Goal: Task Accomplishment & Management: Use online tool/utility

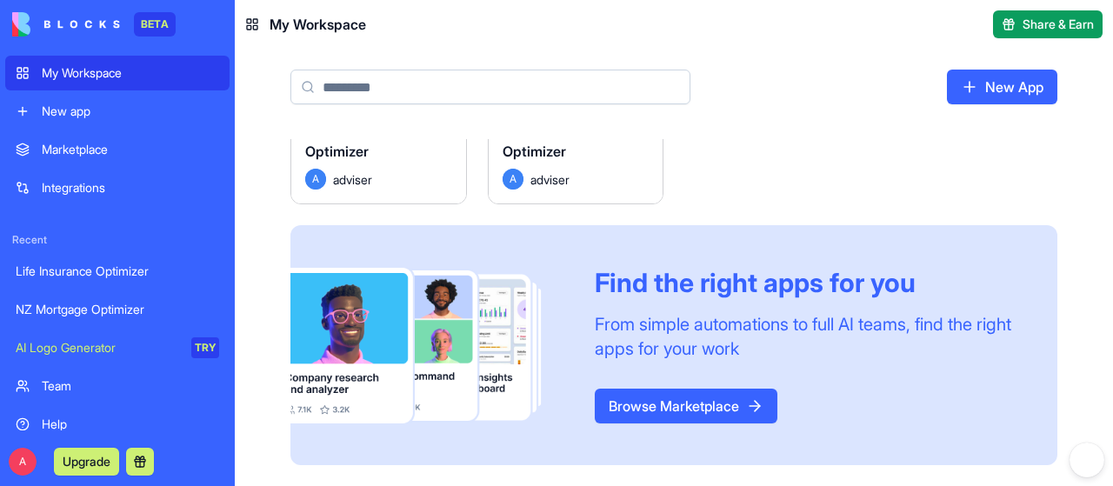
click at [700, 416] on link "Browse Marketplace" at bounding box center [686, 406] width 183 height 35
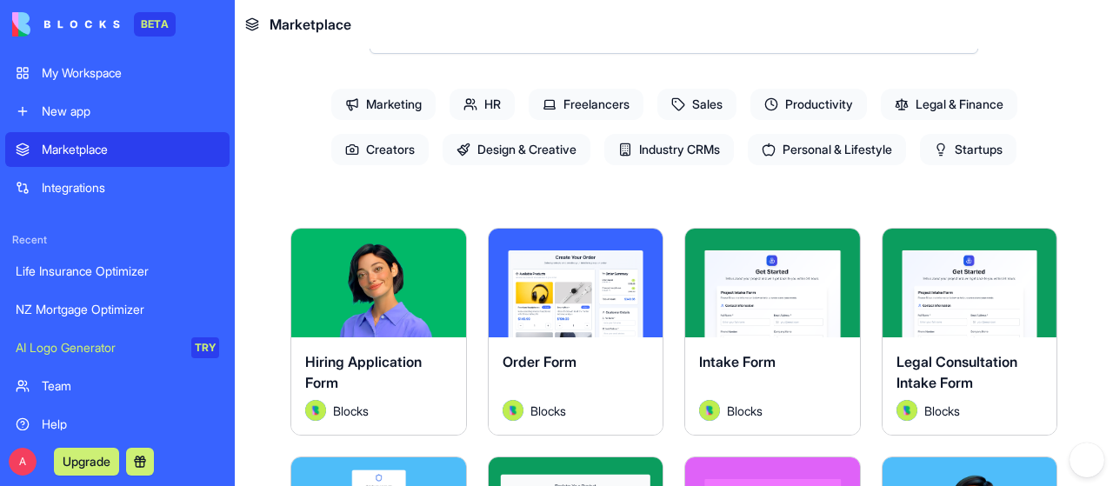
scroll to position [121, 0]
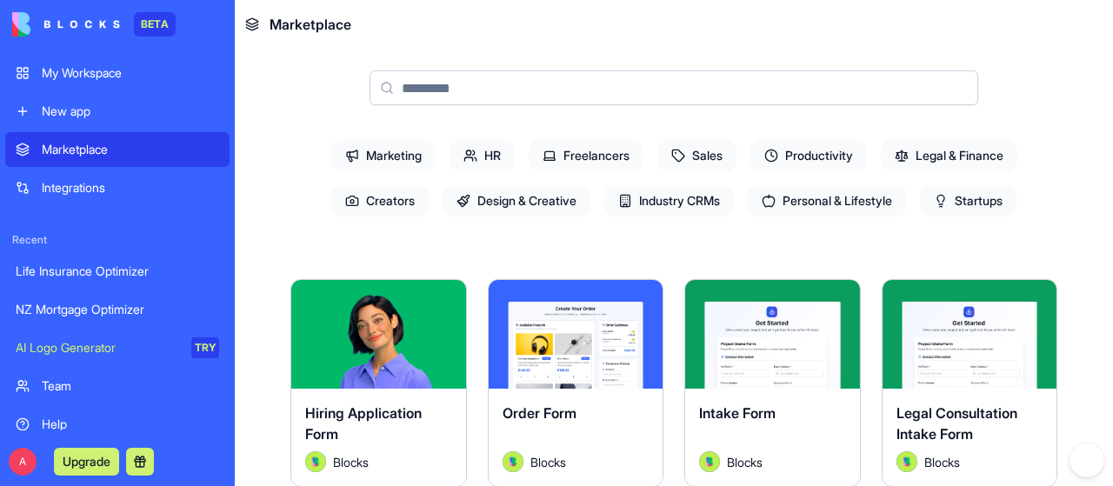
click at [390, 150] on span "Marketing" at bounding box center [383, 155] width 104 height 31
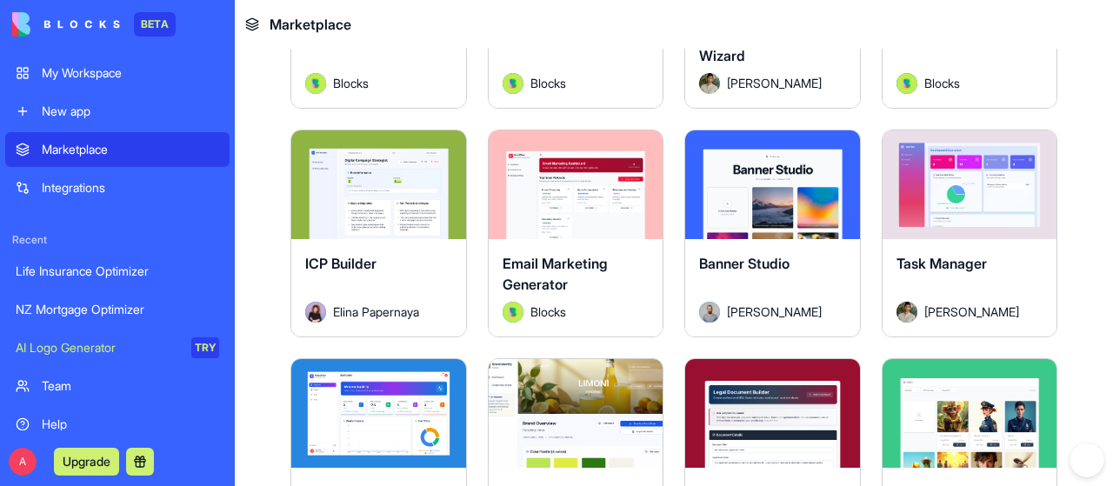
scroll to position [695, 0]
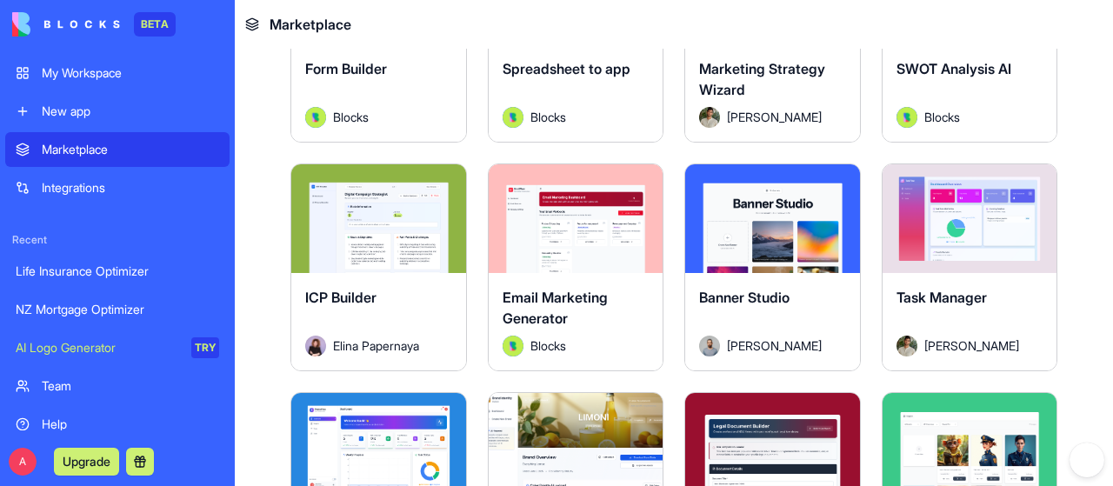
click at [375, 233] on div "Explore" at bounding box center [378, 218] width 175 height 109
click at [381, 212] on button "Explore" at bounding box center [378, 218] width 130 height 35
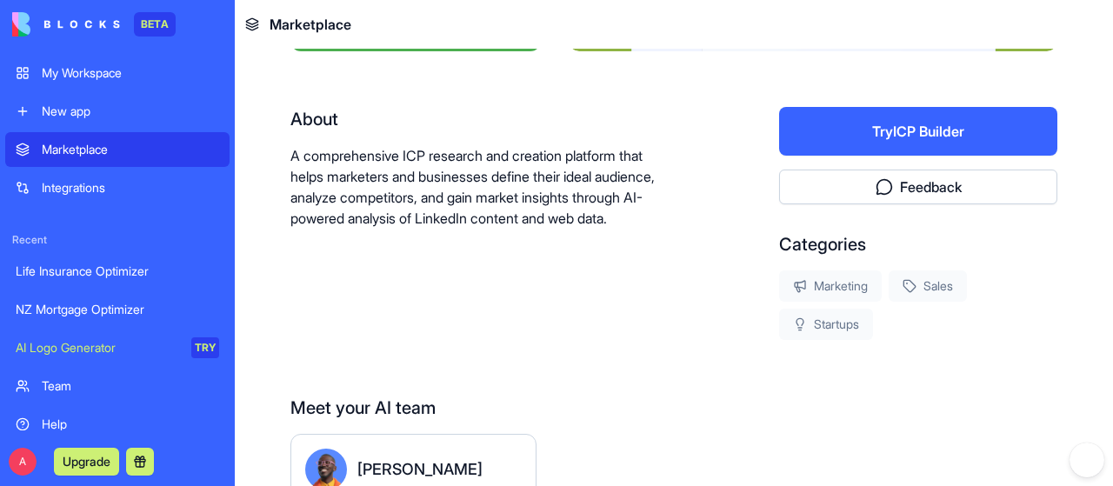
scroll to position [293, 0]
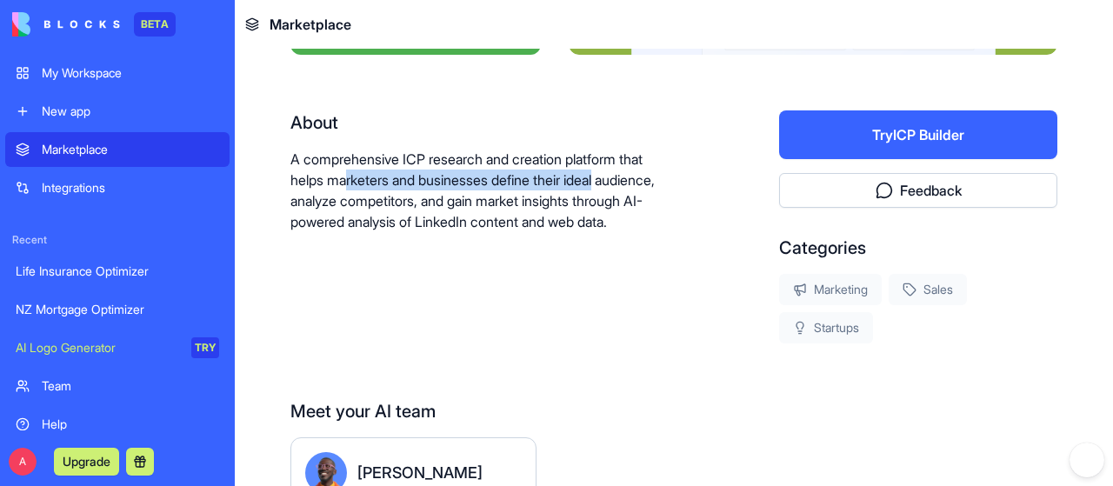
drag, startPoint x: 557, startPoint y: 180, endPoint x: 617, endPoint y: 181, distance: 60.0
click at [640, 175] on p "A comprehensive ICP research and creation platform that helps marketers and bus…" at bounding box center [480, 191] width 378 height 84
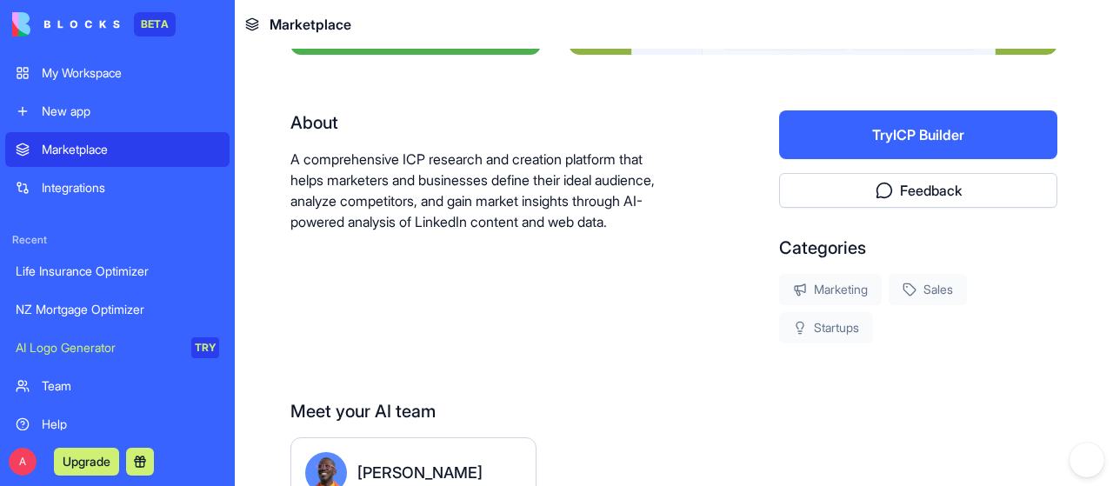
click at [379, 199] on p "A comprehensive ICP research and creation platform that helps marketers and bus…" at bounding box center [480, 191] width 378 height 84
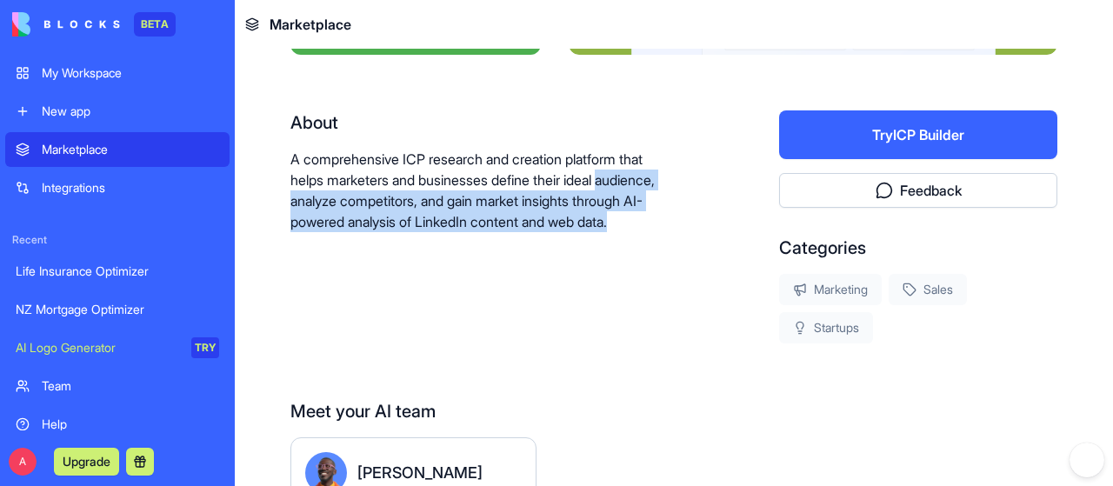
drag, startPoint x: 292, startPoint y: 204, endPoint x: 484, endPoint y: 274, distance: 203.6
click at [484, 274] on div "About A comprehensive ICP research and creation platform that helps marketers a…" at bounding box center [480, 226] width 378 height 233
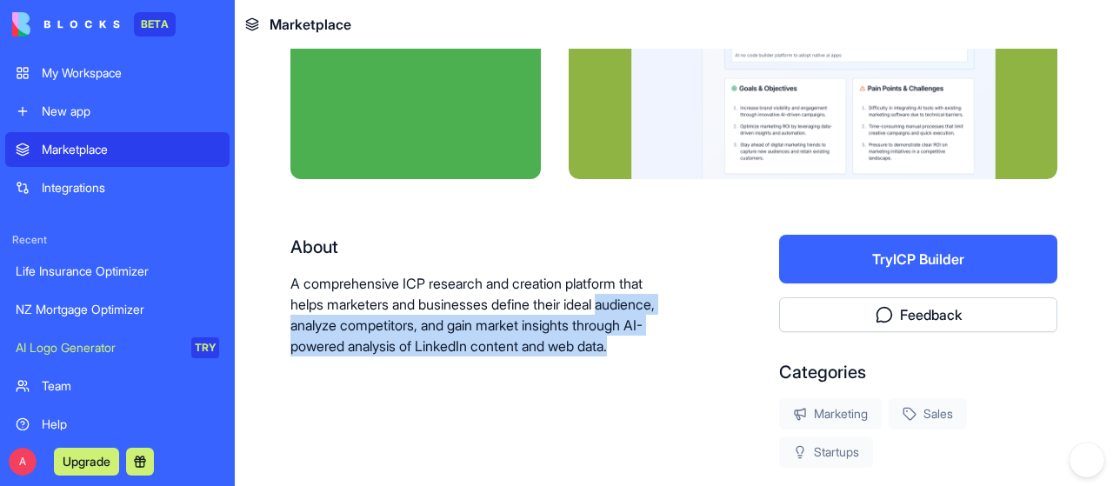
scroll to position [32, 0]
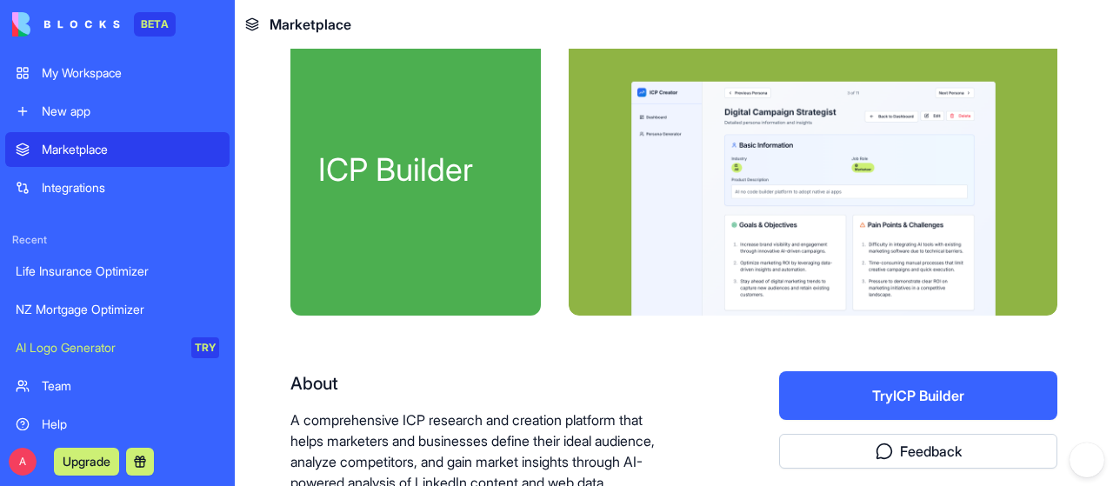
click at [667, 162] on div at bounding box center [813, 176] width 489 height 278
click at [781, 190] on div at bounding box center [813, 176] width 489 height 278
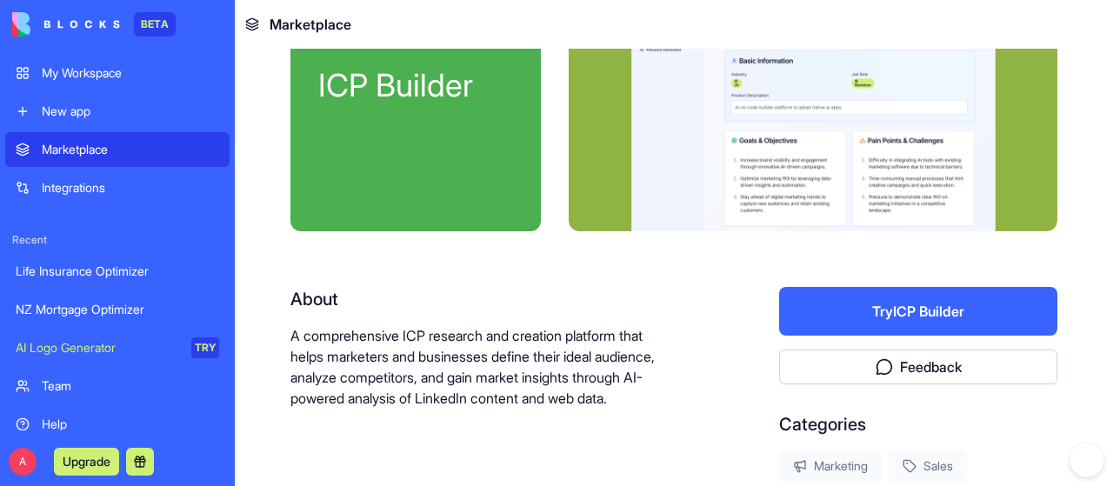
scroll to position [113, 0]
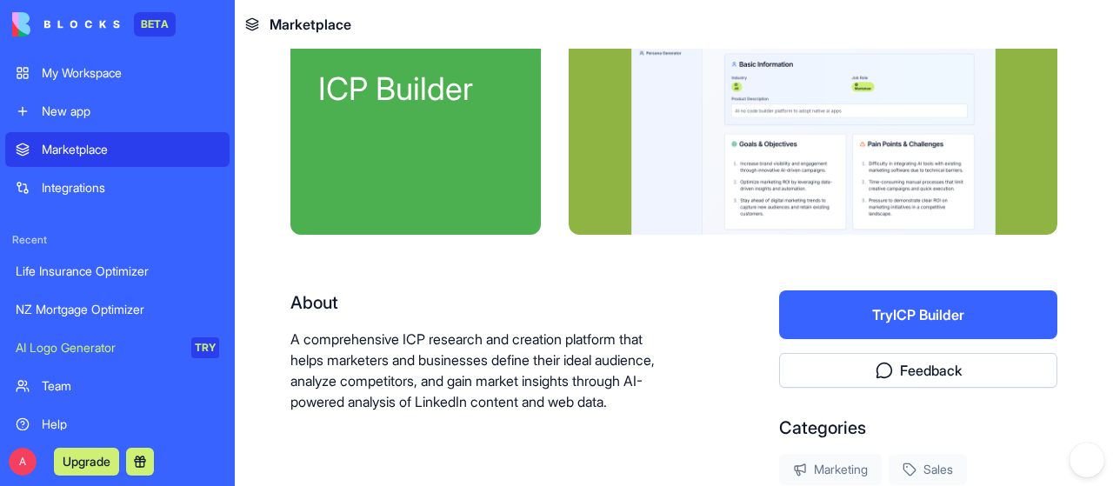
click at [928, 321] on button "Try ICP Builder" at bounding box center [918, 315] width 278 height 49
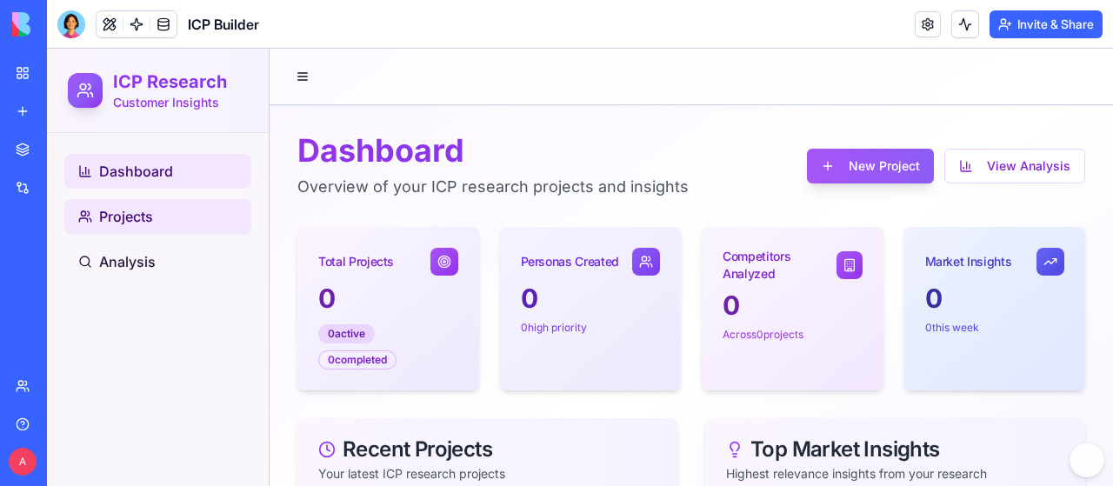
click at [158, 232] on link "Projects" at bounding box center [157, 216] width 187 height 35
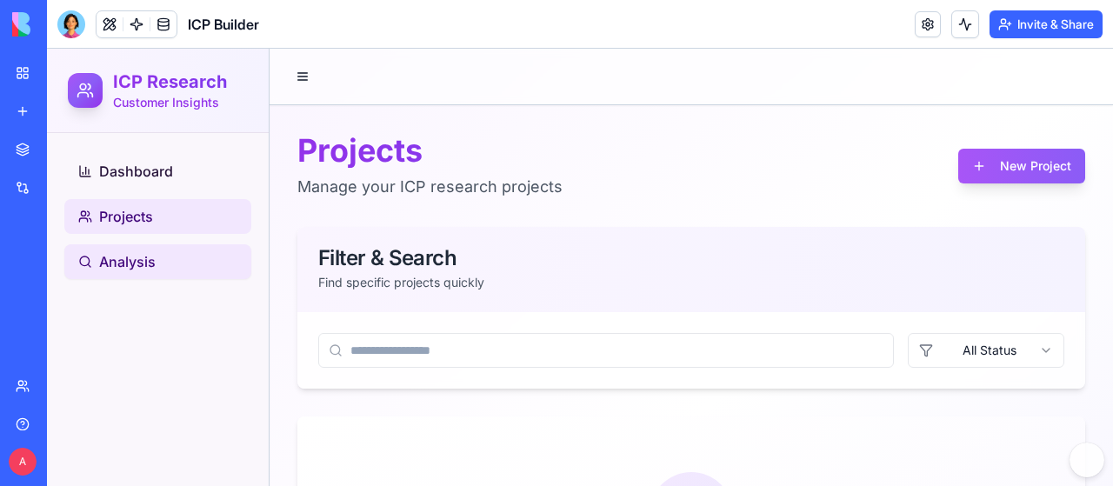
click at [150, 257] on span "Analysis" at bounding box center [127, 261] width 57 height 21
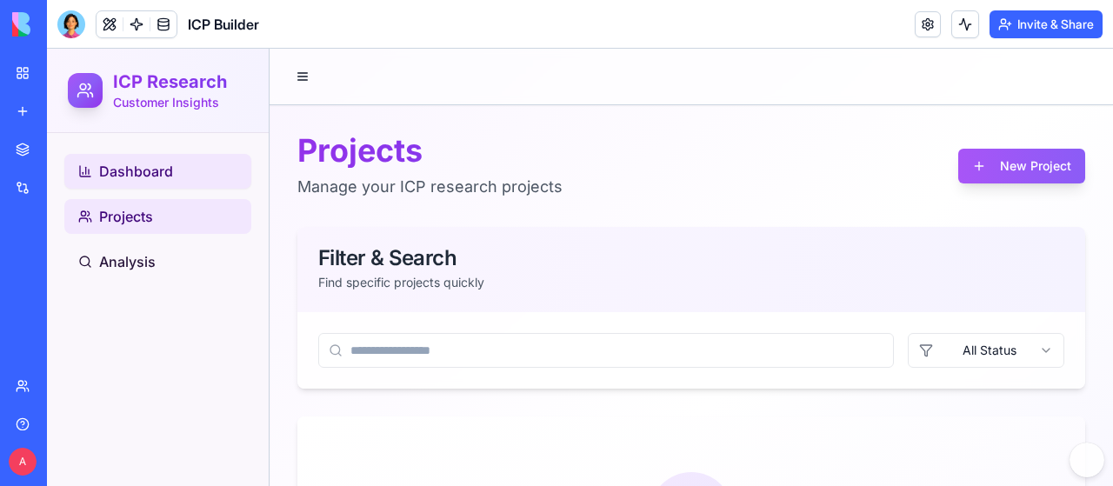
click at [163, 177] on span "Dashboard" at bounding box center [136, 171] width 74 height 21
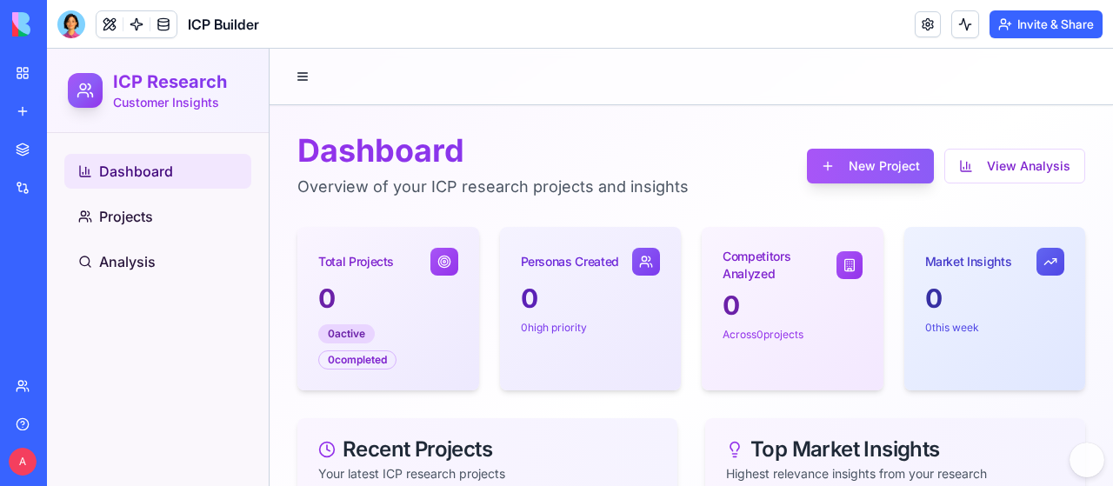
click at [41, 349] on div "ICP Builder" at bounding box center [40, 347] width 49 height 17
click at [852, 170] on button "New Project" at bounding box center [870, 166] width 127 height 35
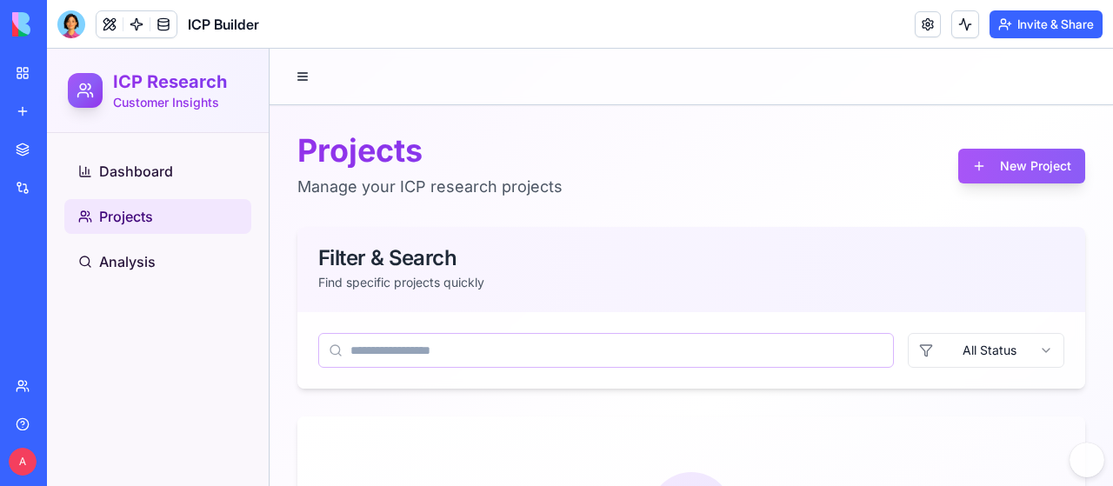
click at [456, 353] on input at bounding box center [606, 350] width 576 height 35
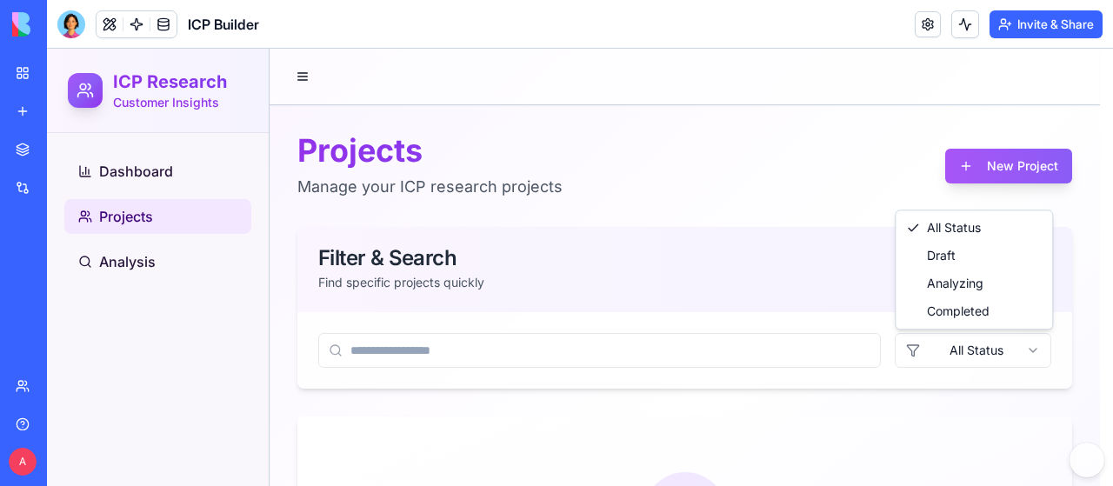
click at [993, 349] on html "ICP Research Customer Insights Dashboard Projects Analysis Projects Manage your…" at bounding box center [580, 421] width 1066 height 744
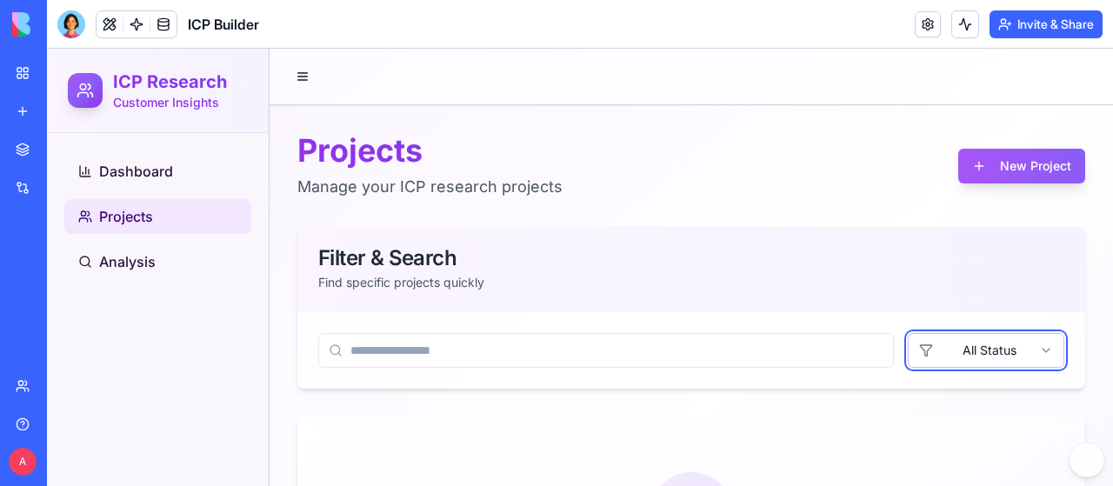
click at [993, 349] on html "ICP Research Customer Insights Dashboard Projects Analysis Projects Manage your…" at bounding box center [580, 421] width 1066 height 744
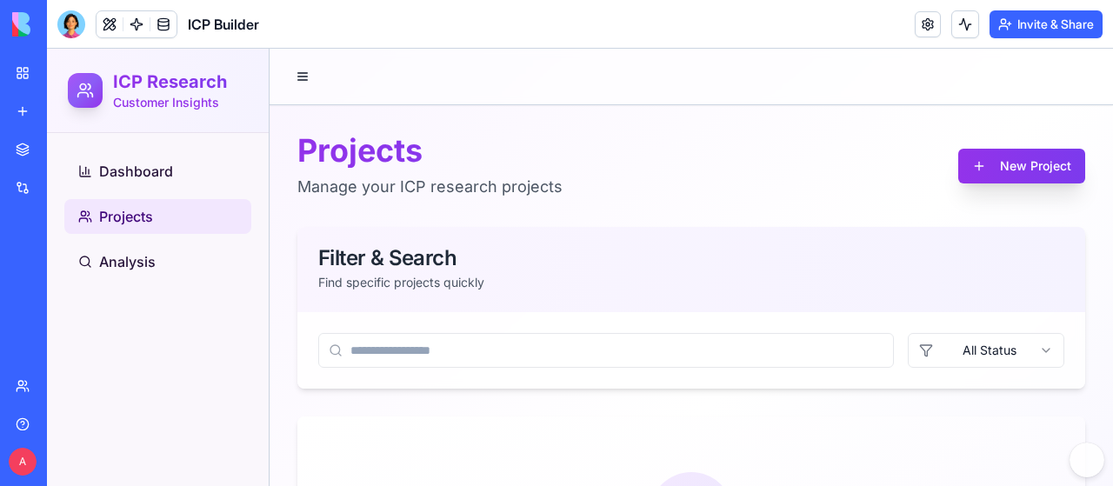
click at [1011, 173] on button "New Project" at bounding box center [1022, 166] width 127 height 35
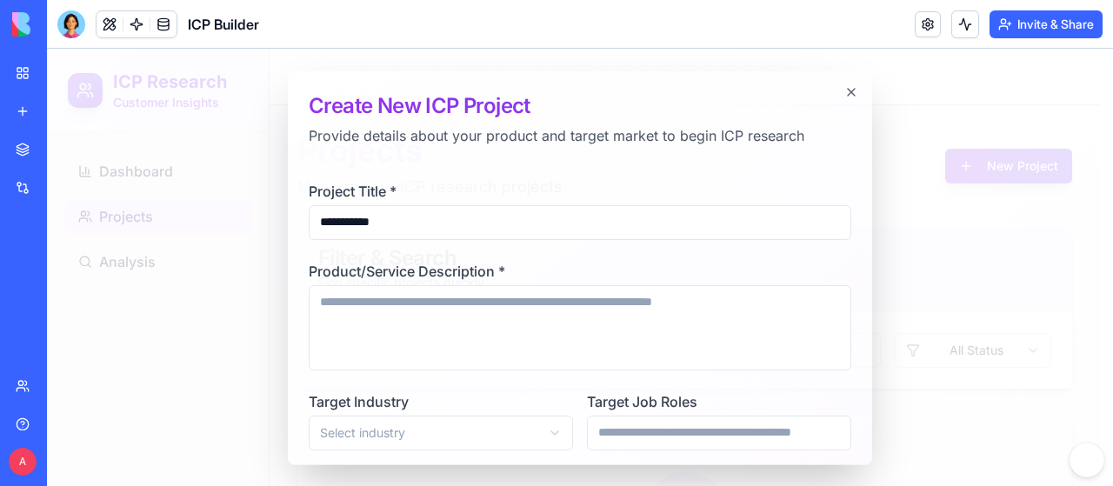
type input "**********"
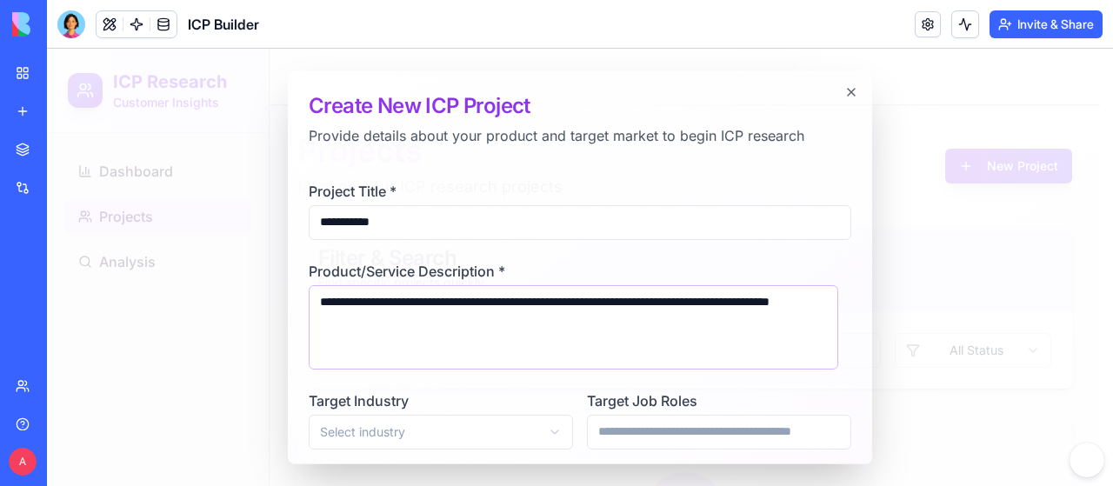
type textarea "**********"
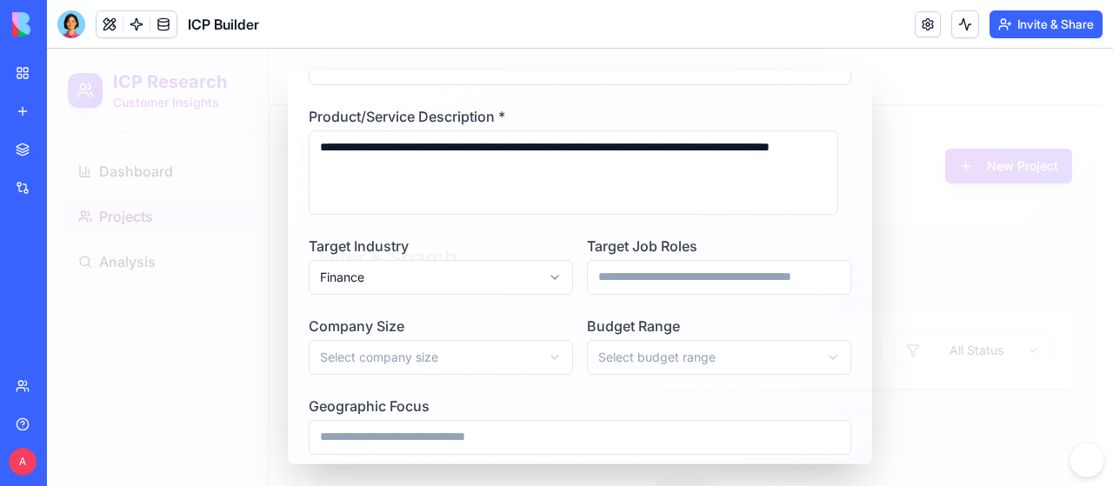
scroll to position [193, 0]
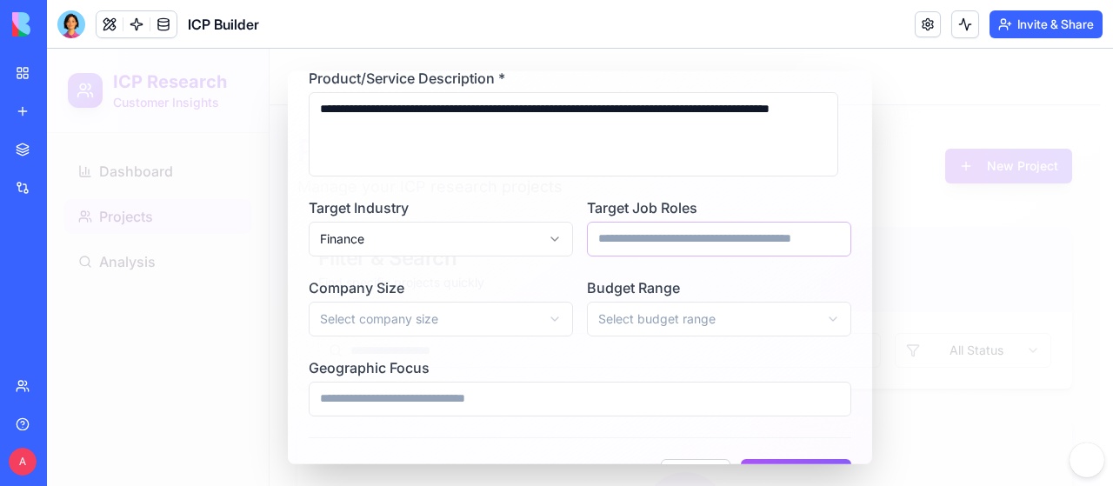
click at [698, 241] on input "Target Job Roles" at bounding box center [719, 238] width 264 height 35
type input "***"
click at [485, 333] on body "**********" at bounding box center [573, 421] width 1053 height 744
click at [650, 315] on body "**********" at bounding box center [573, 421] width 1053 height 744
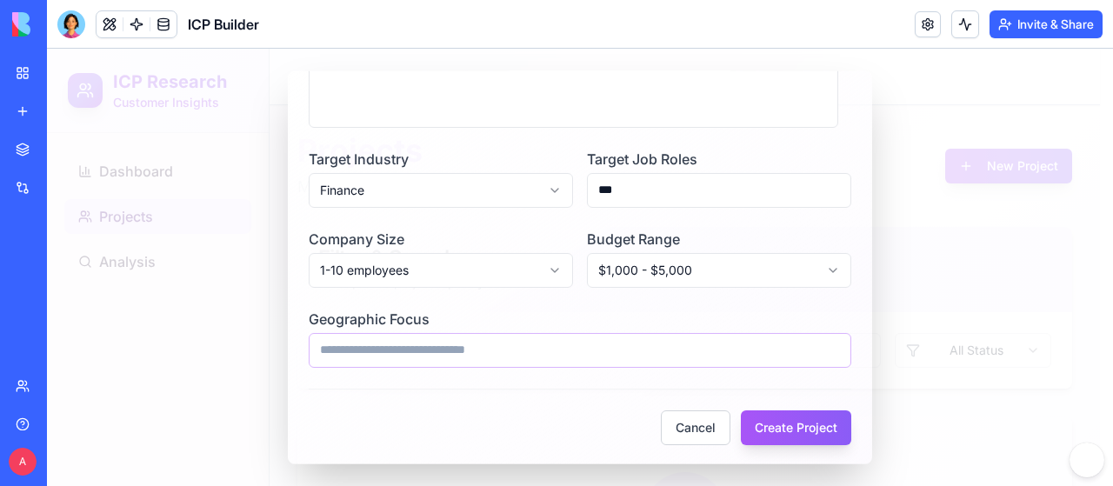
click at [508, 337] on input "Geographic Focus" at bounding box center [580, 349] width 543 height 35
type input "**********"
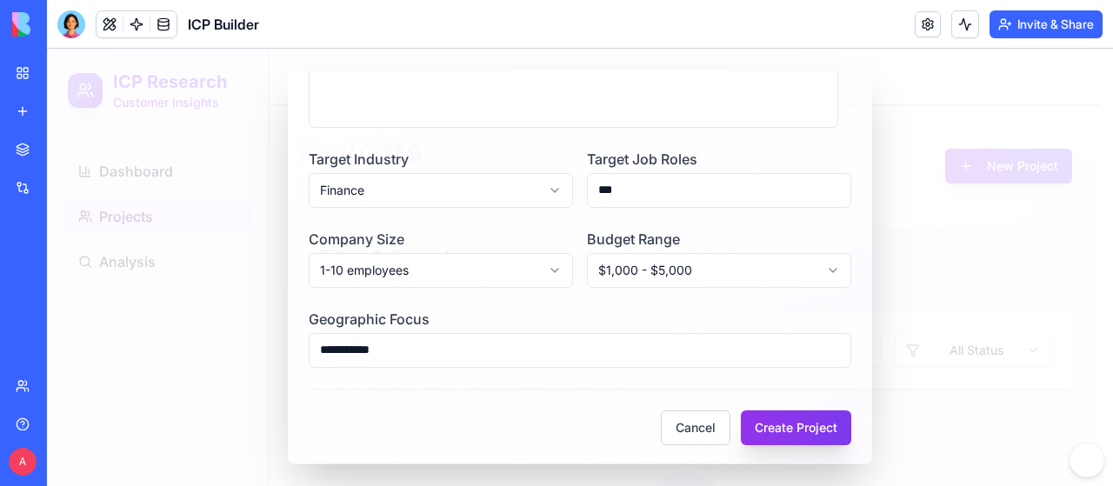
click at [814, 415] on button "Create Project" at bounding box center [796, 427] width 110 height 35
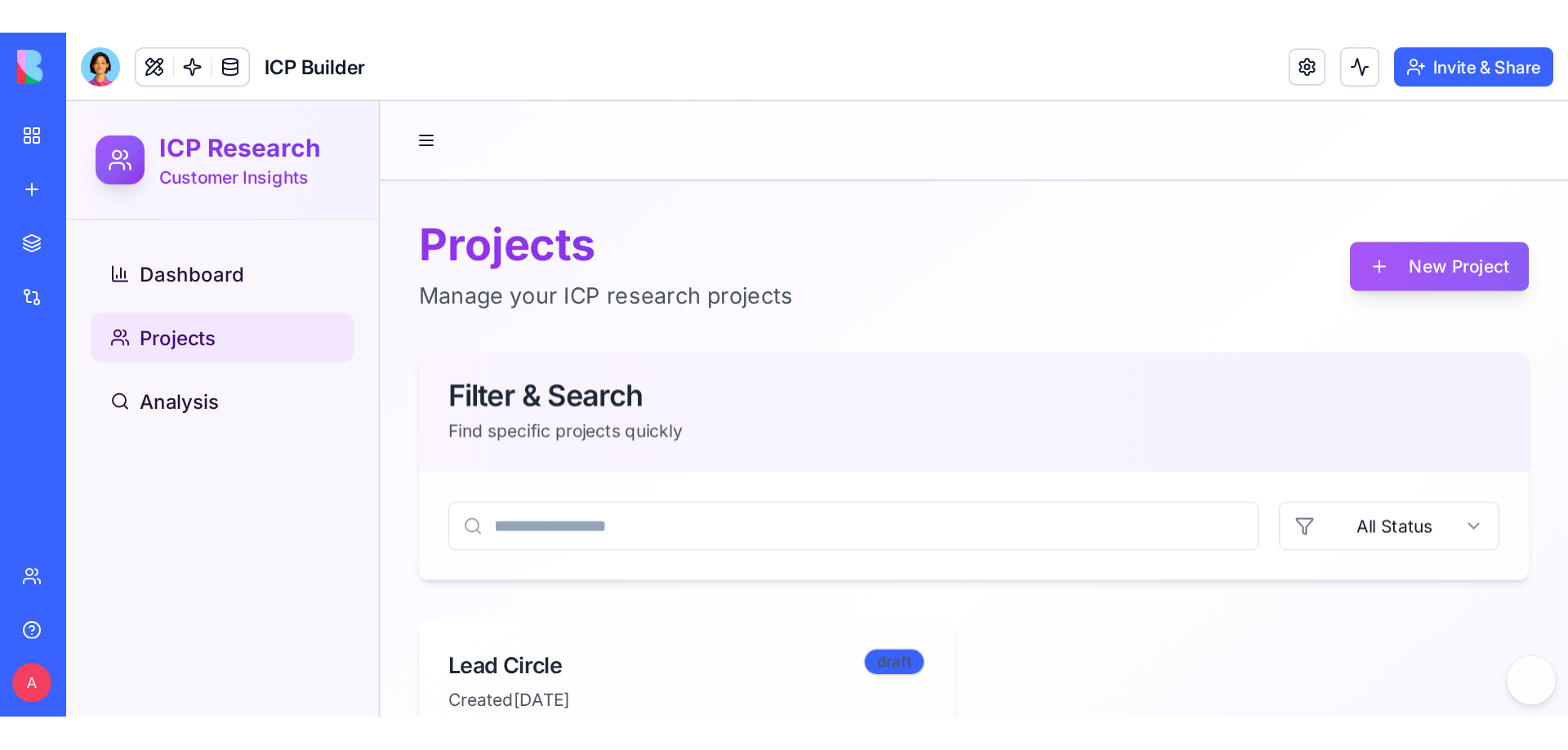
scroll to position [207, 0]
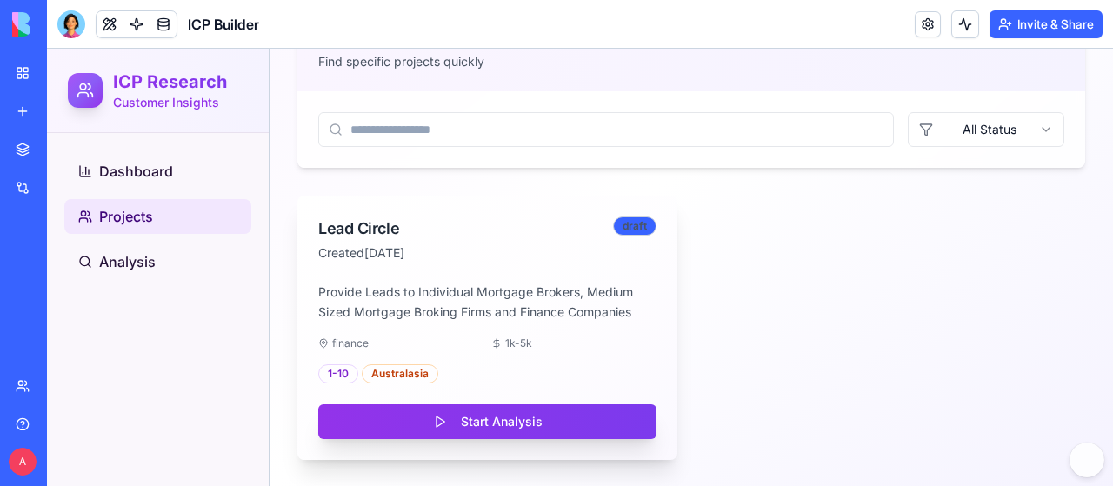
click at [528, 417] on button "Start Analysis" at bounding box center [487, 421] width 338 height 35
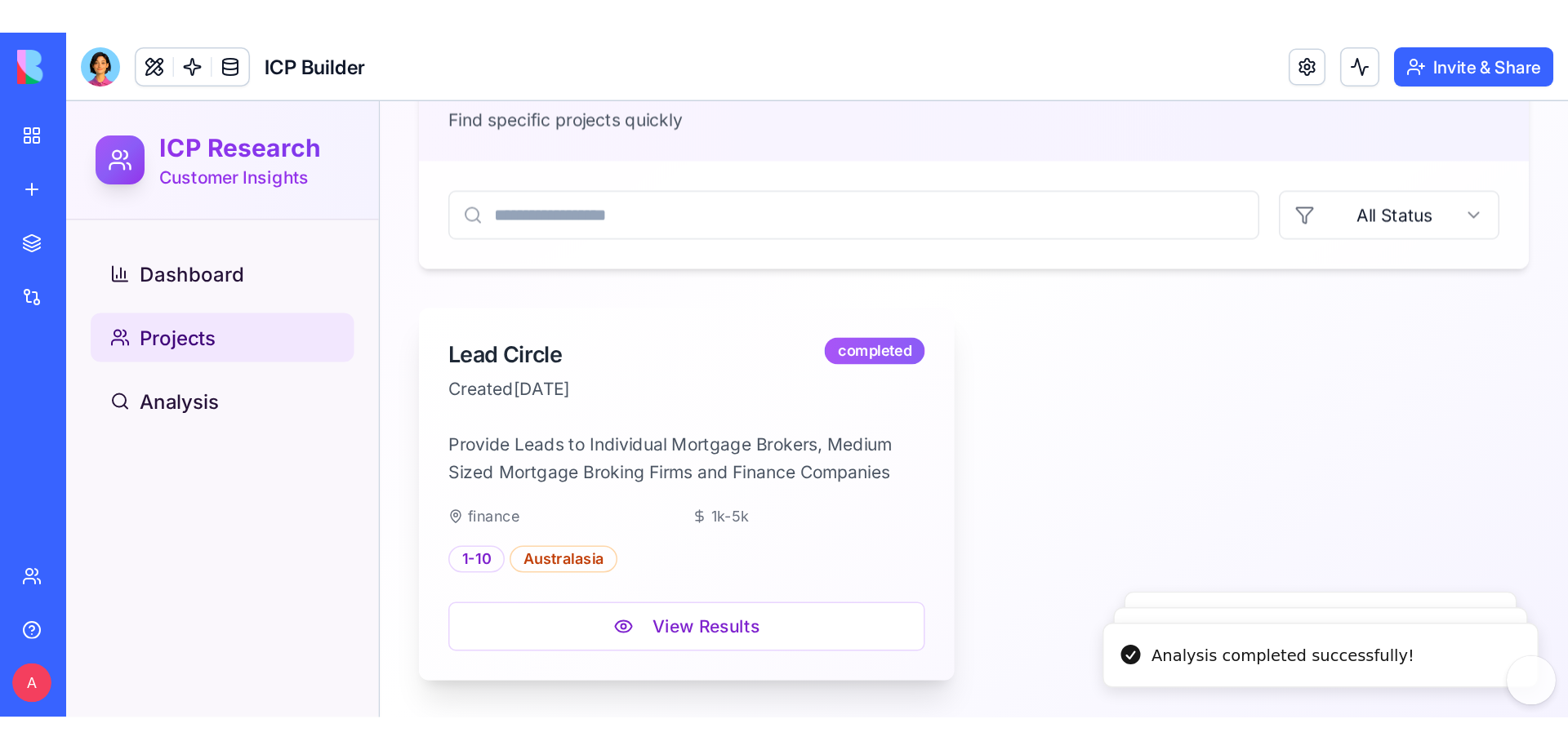
scroll to position [0, 0]
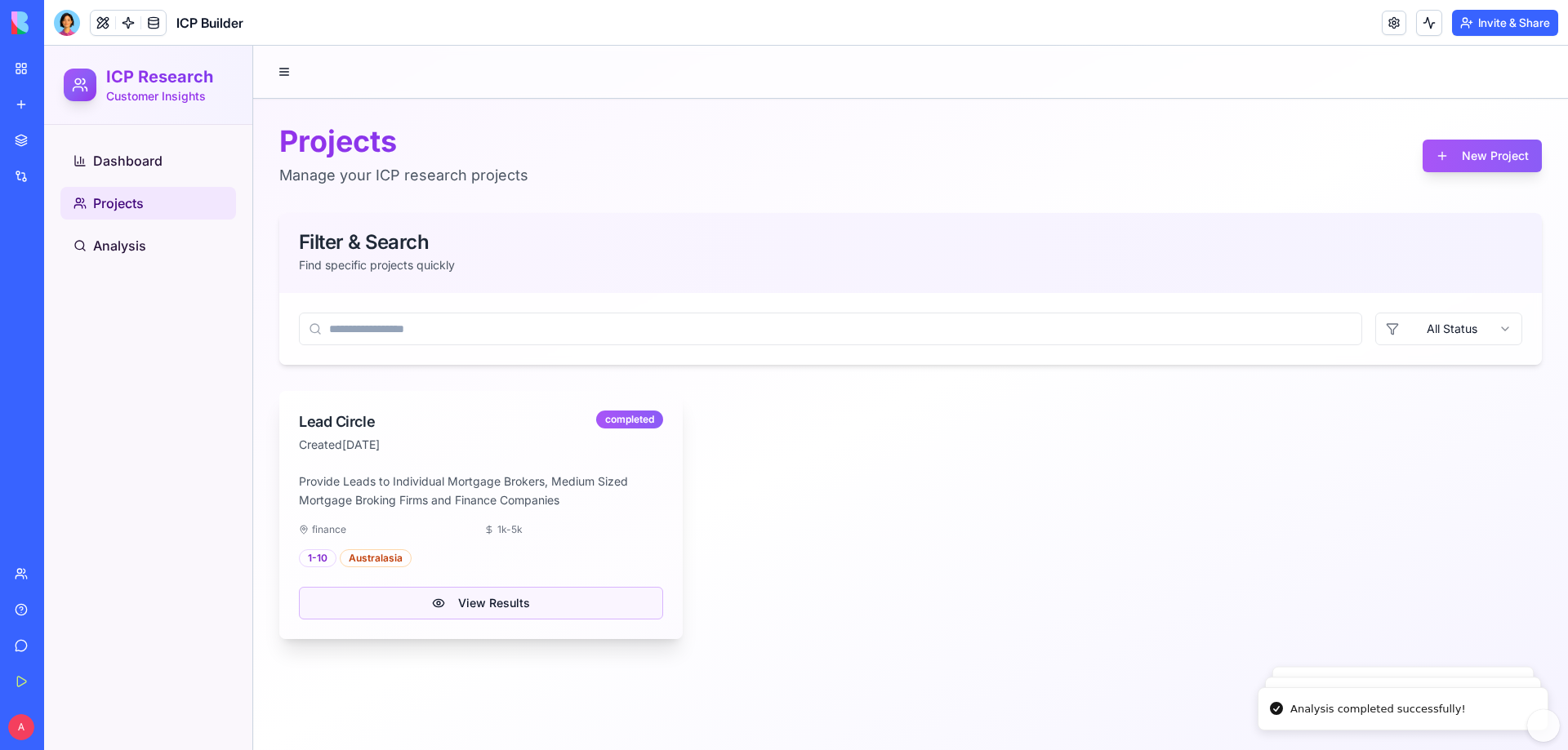
click at [501, 455] on button "View Results" at bounding box center [481, 603] width 364 height 33
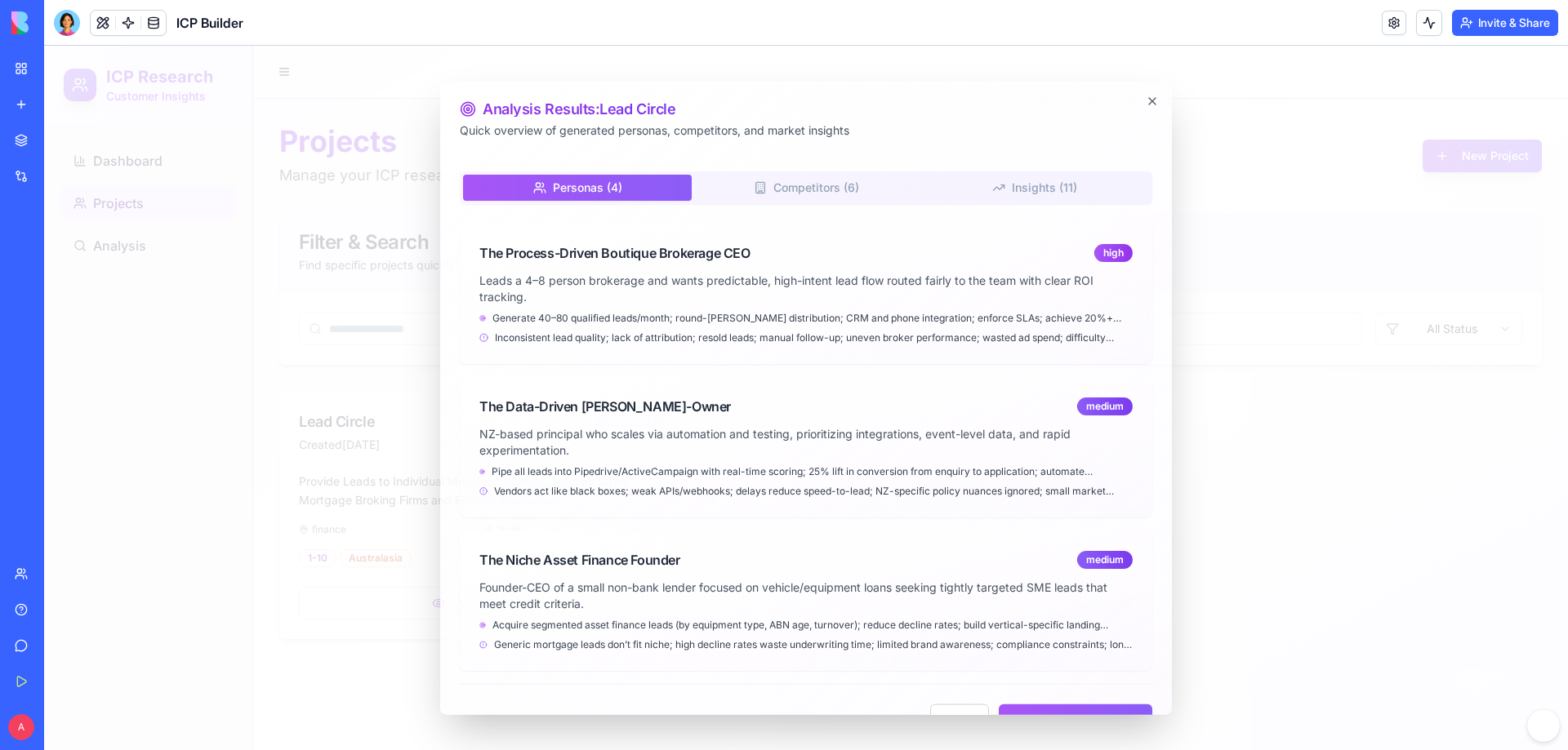
click at [805, 186] on button "Competitors ( 6 )" at bounding box center [807, 187] width 229 height 26
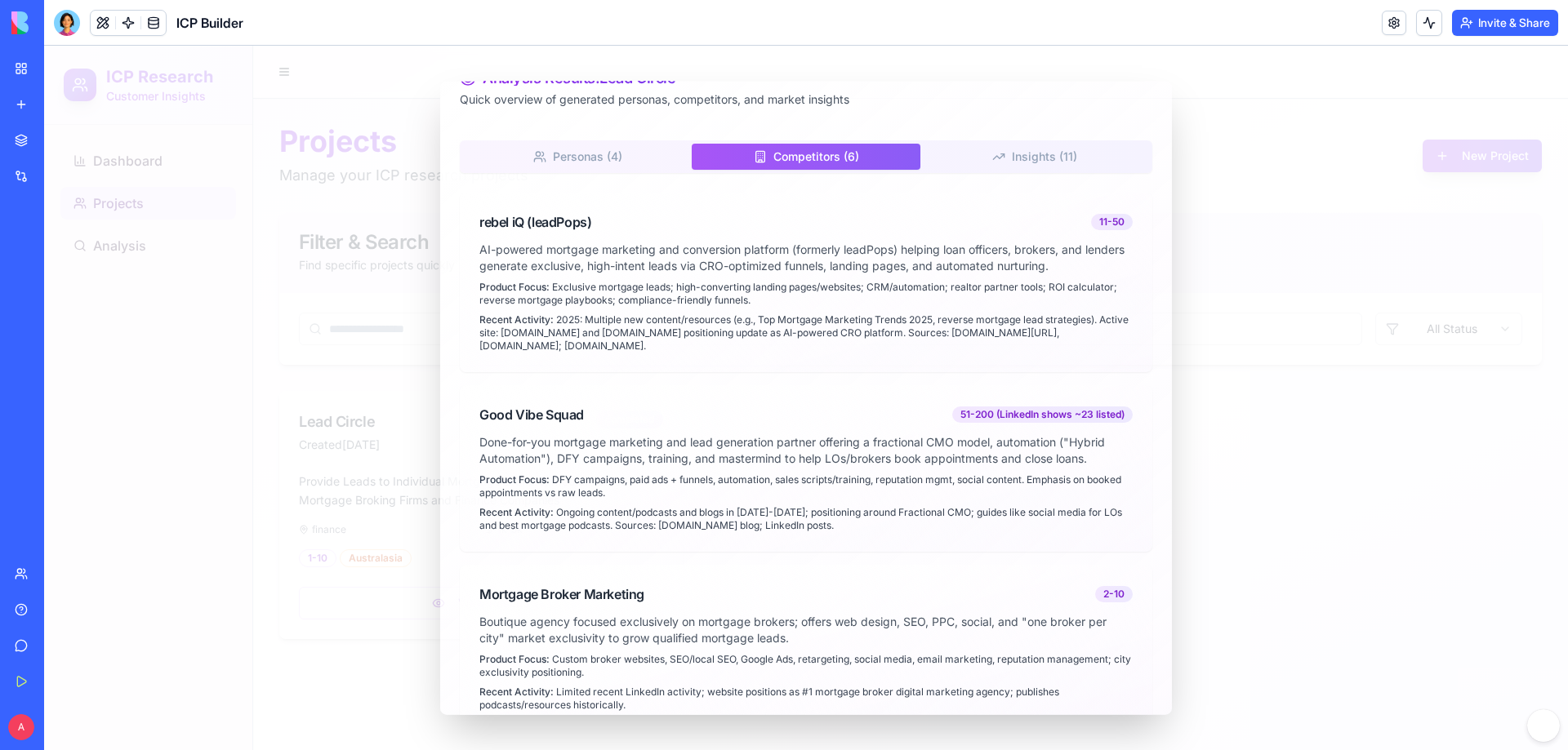
scroll to position [5, 0]
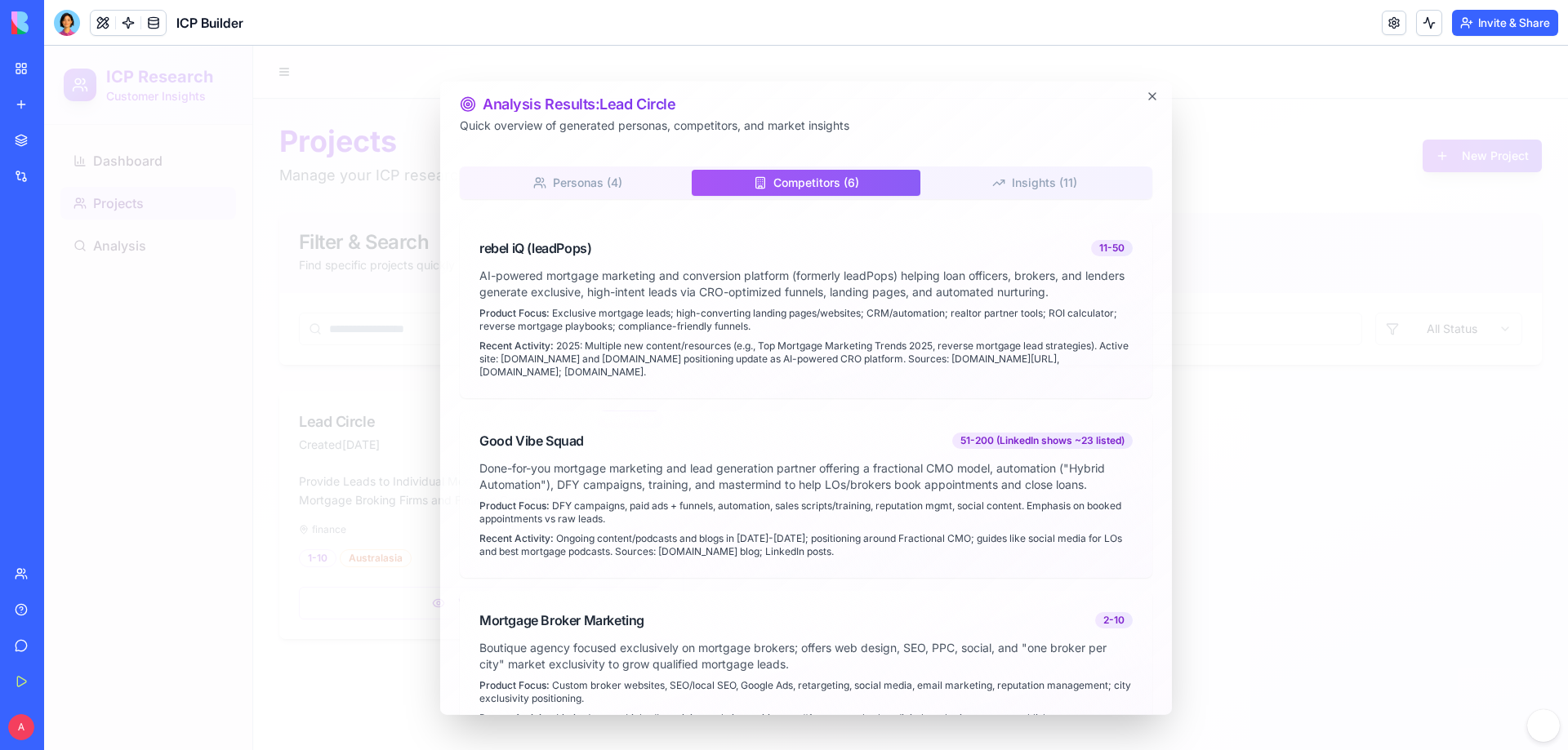
click at [1022, 191] on button "Insights ( 11 )" at bounding box center [1035, 182] width 229 height 26
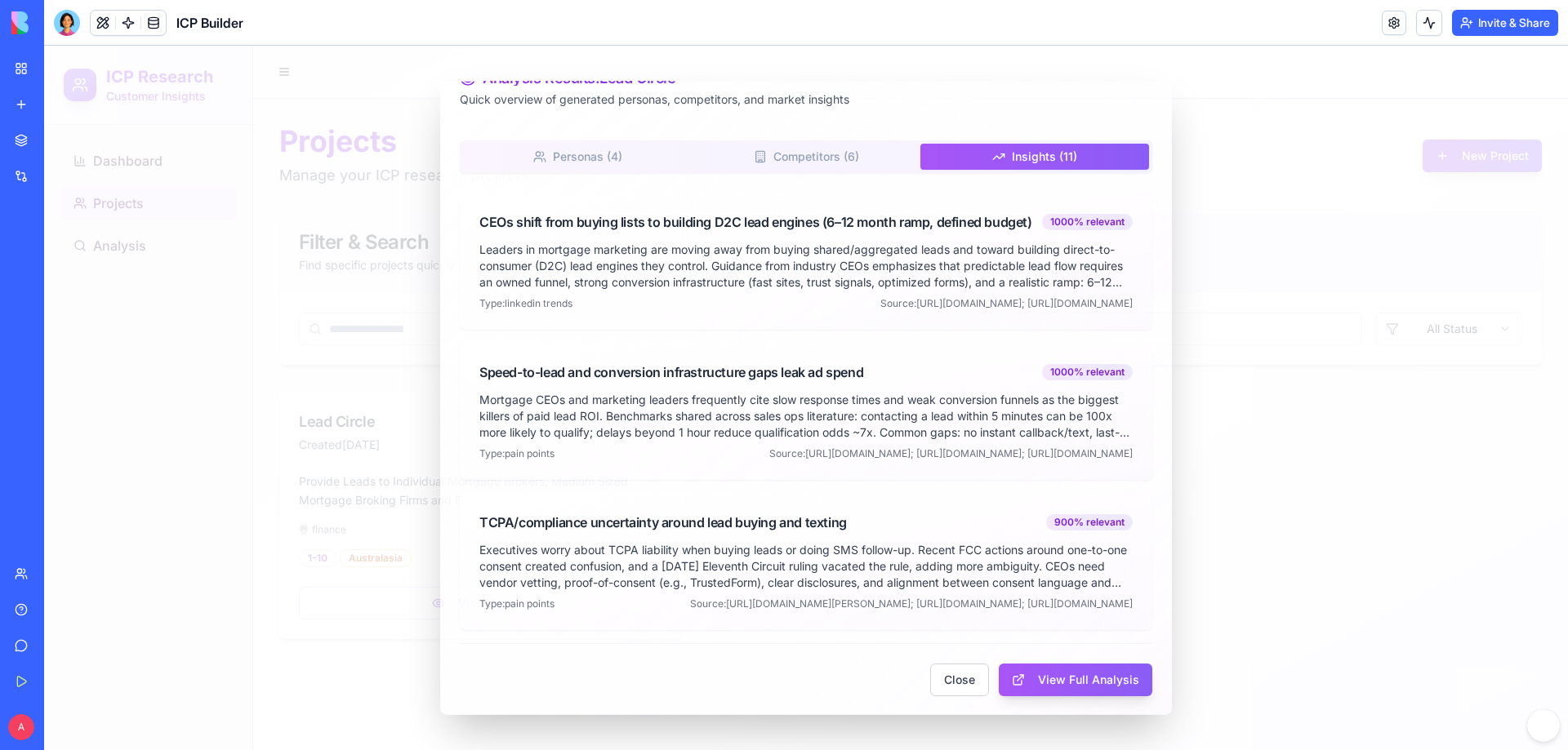
scroll to position [129, 0]
click at [1045, 455] on button "View Full Analysis" at bounding box center [1076, 679] width 154 height 33
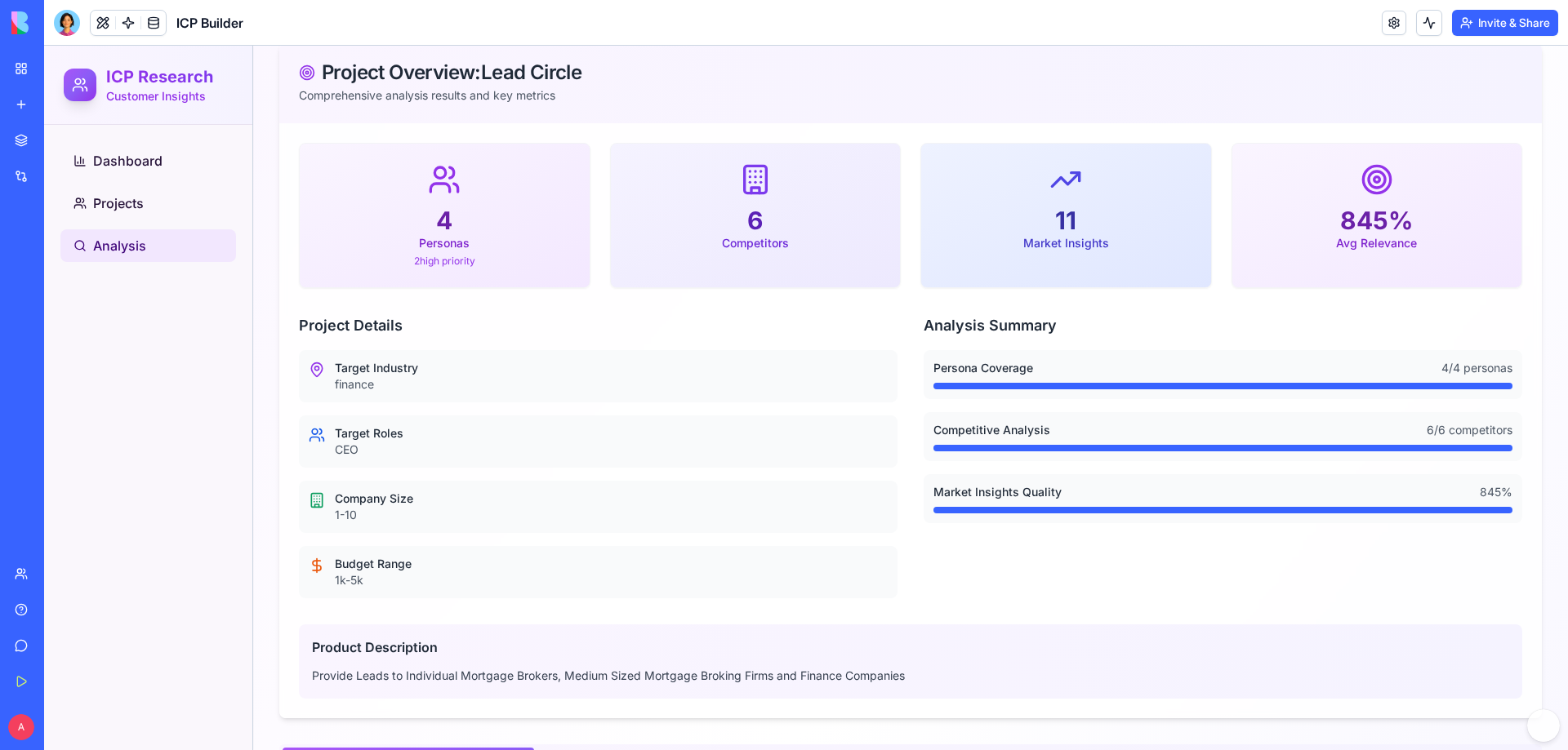
scroll to position [330, 0]
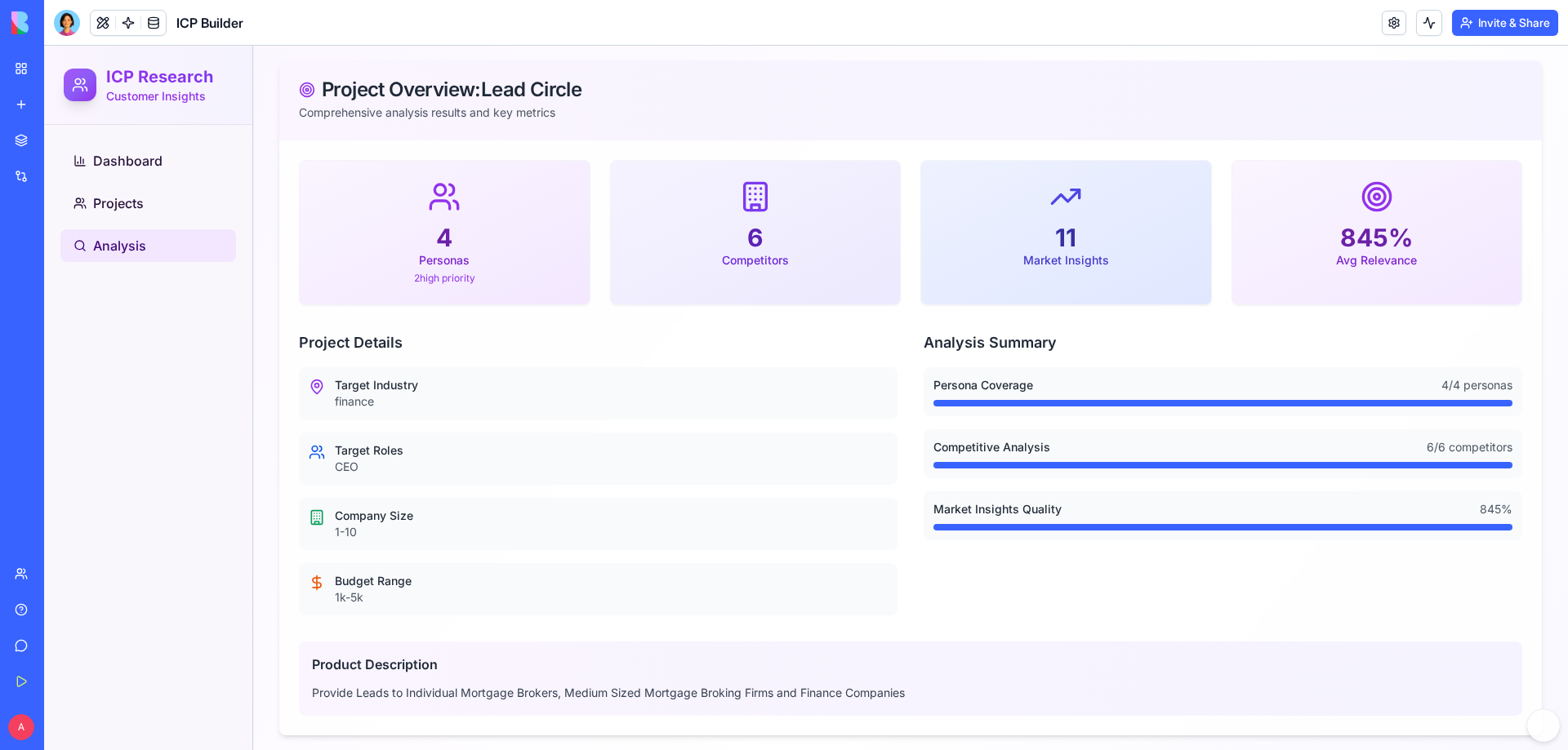
click at [499, 251] on div "4" at bounding box center [444, 237] width 251 height 29
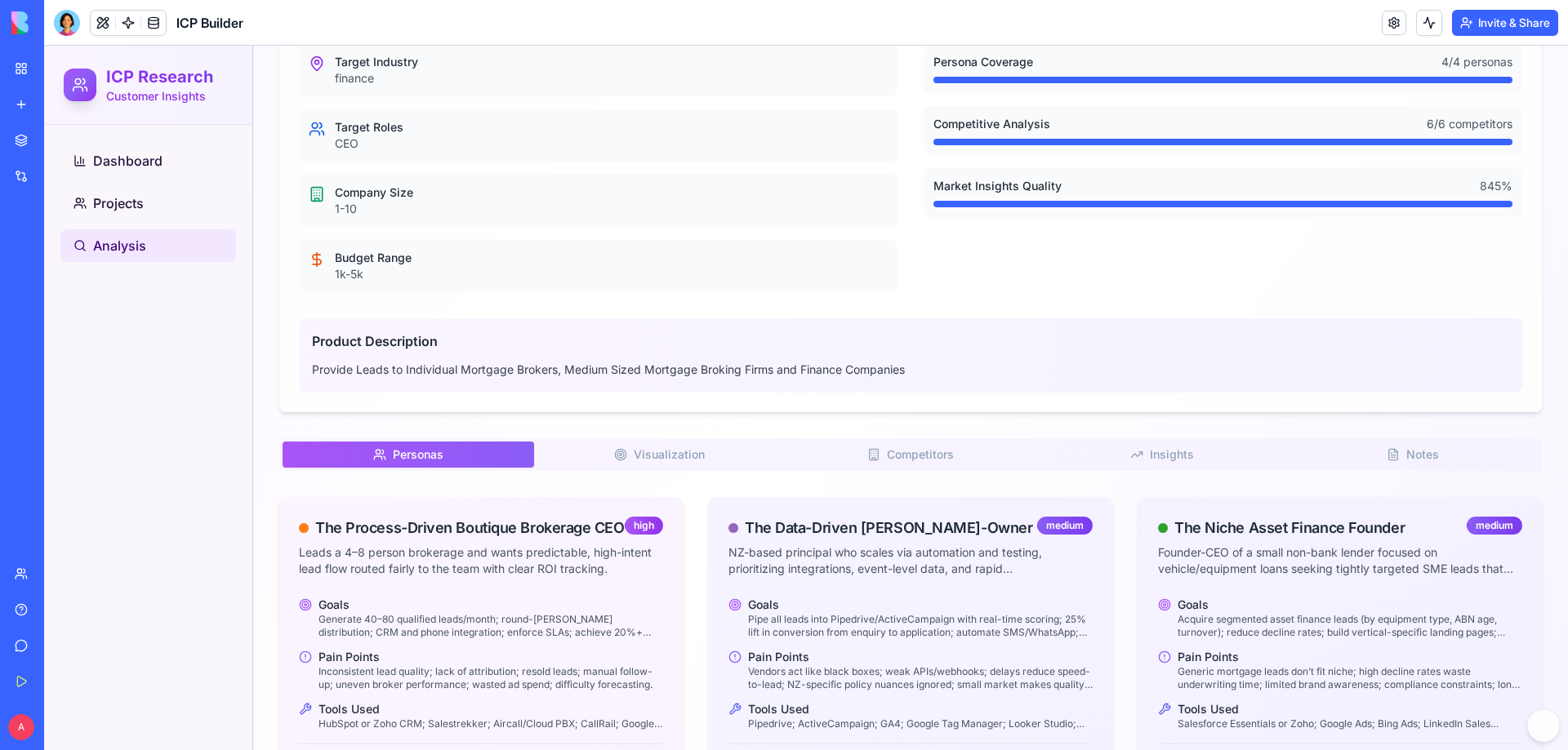
scroll to position [1082, 0]
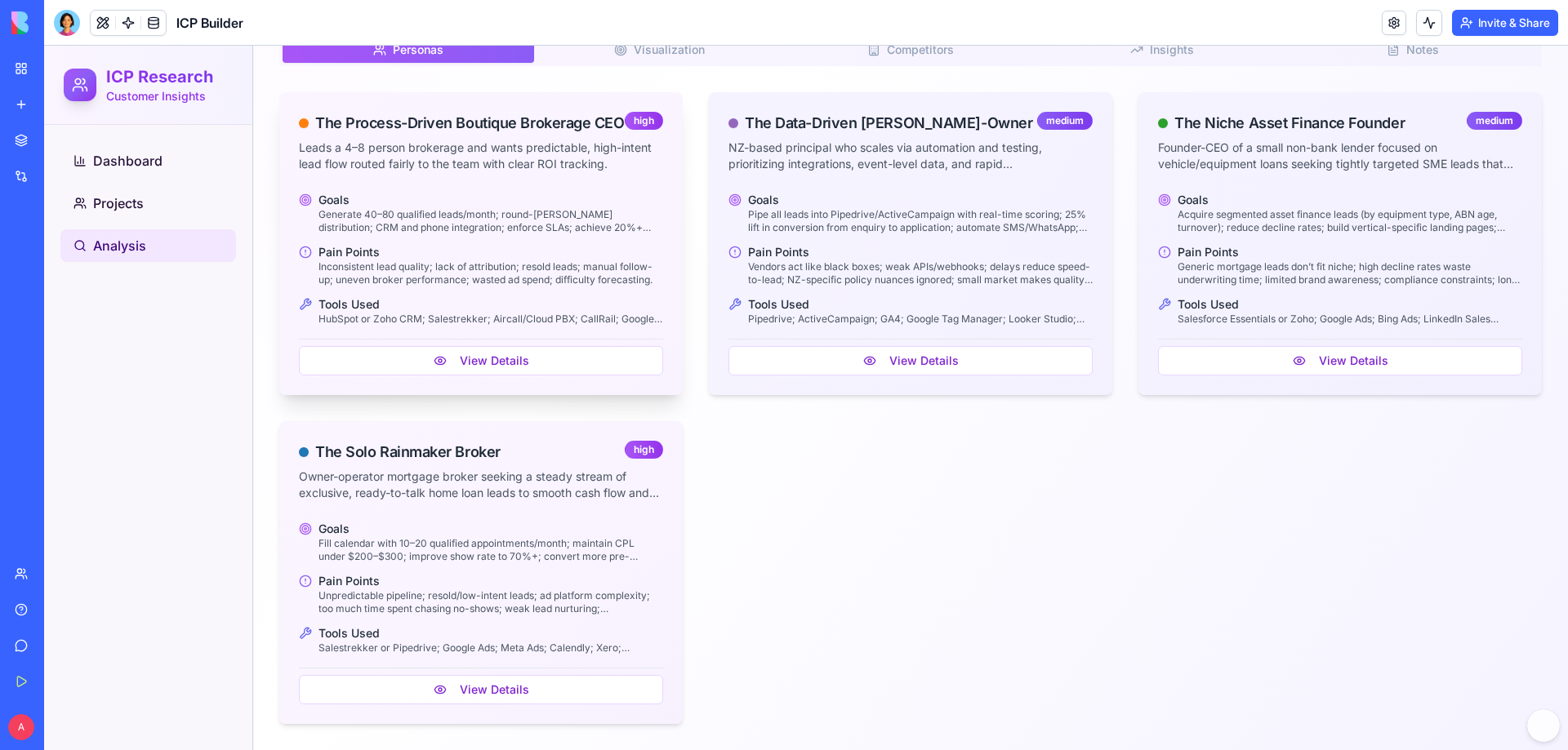
click at [568, 246] on h4 "Pain Points" at bounding box center [490, 252] width 345 height 16
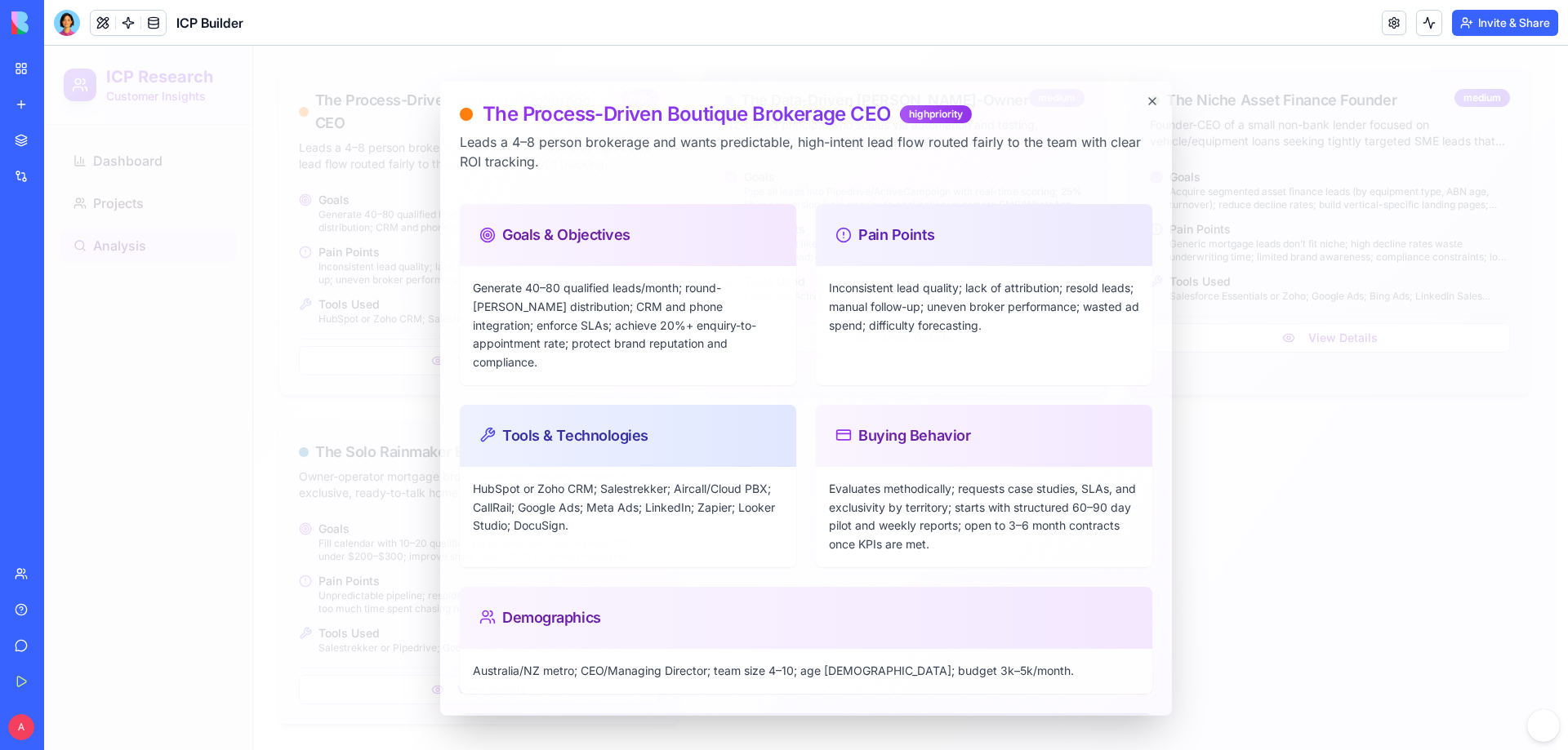
scroll to position [126, 0]
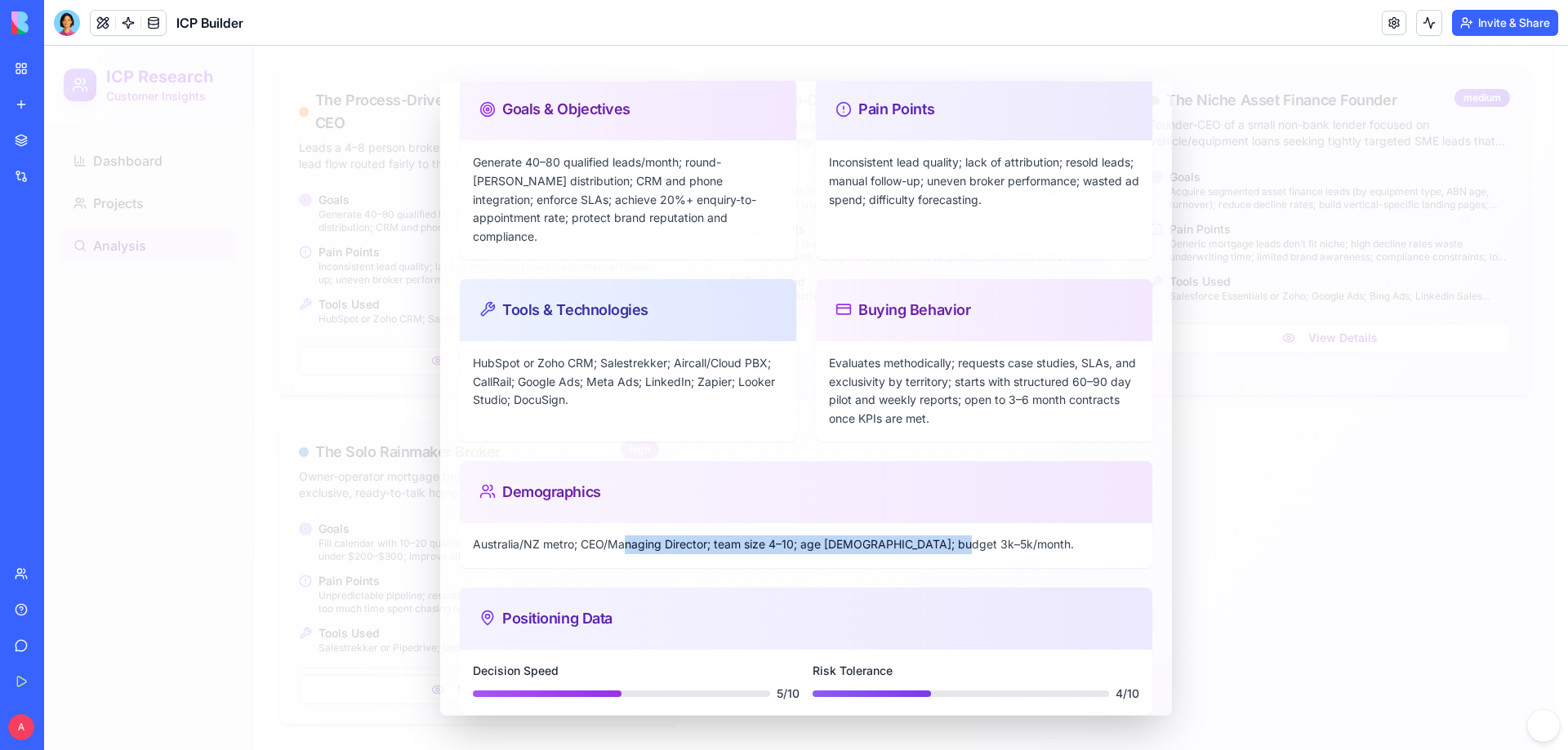
drag, startPoint x: 627, startPoint y: 527, endPoint x: 960, endPoint y: 524, distance: 333.0
click at [960, 455] on p "Australia/NZ metro; CEO/Managing Director; team size 4–10; age [DEMOGRAPHIC_DAT…" at bounding box center [807, 545] width 667 height 19
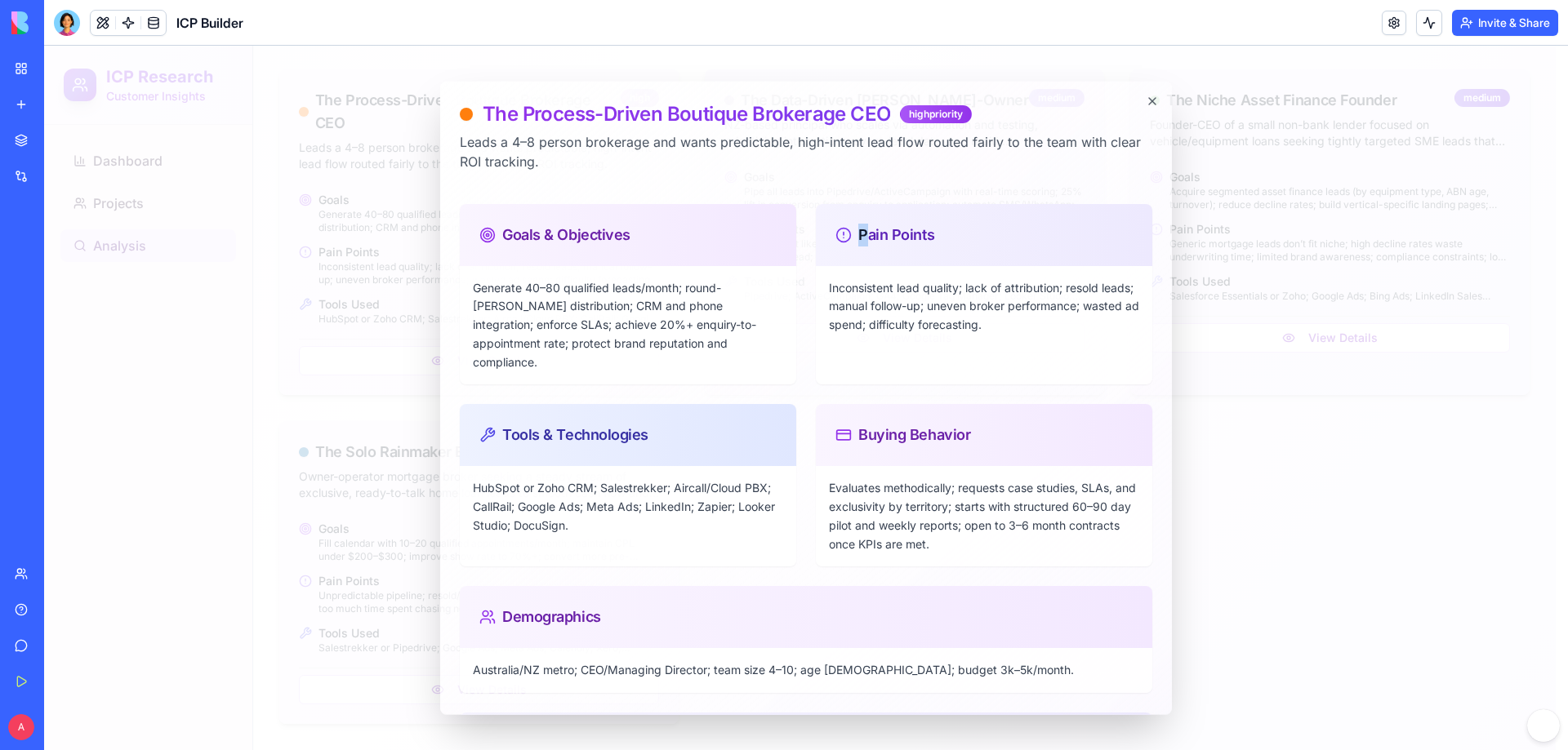
drag, startPoint x: 859, startPoint y: 236, endPoint x: 956, endPoint y: 236, distance: 97.0
click at [956, 236] on div "Pain Points" at bounding box center [984, 234] width 298 height 23
click at [1045, 102] on icon "button" at bounding box center [1152, 100] width 13 height 13
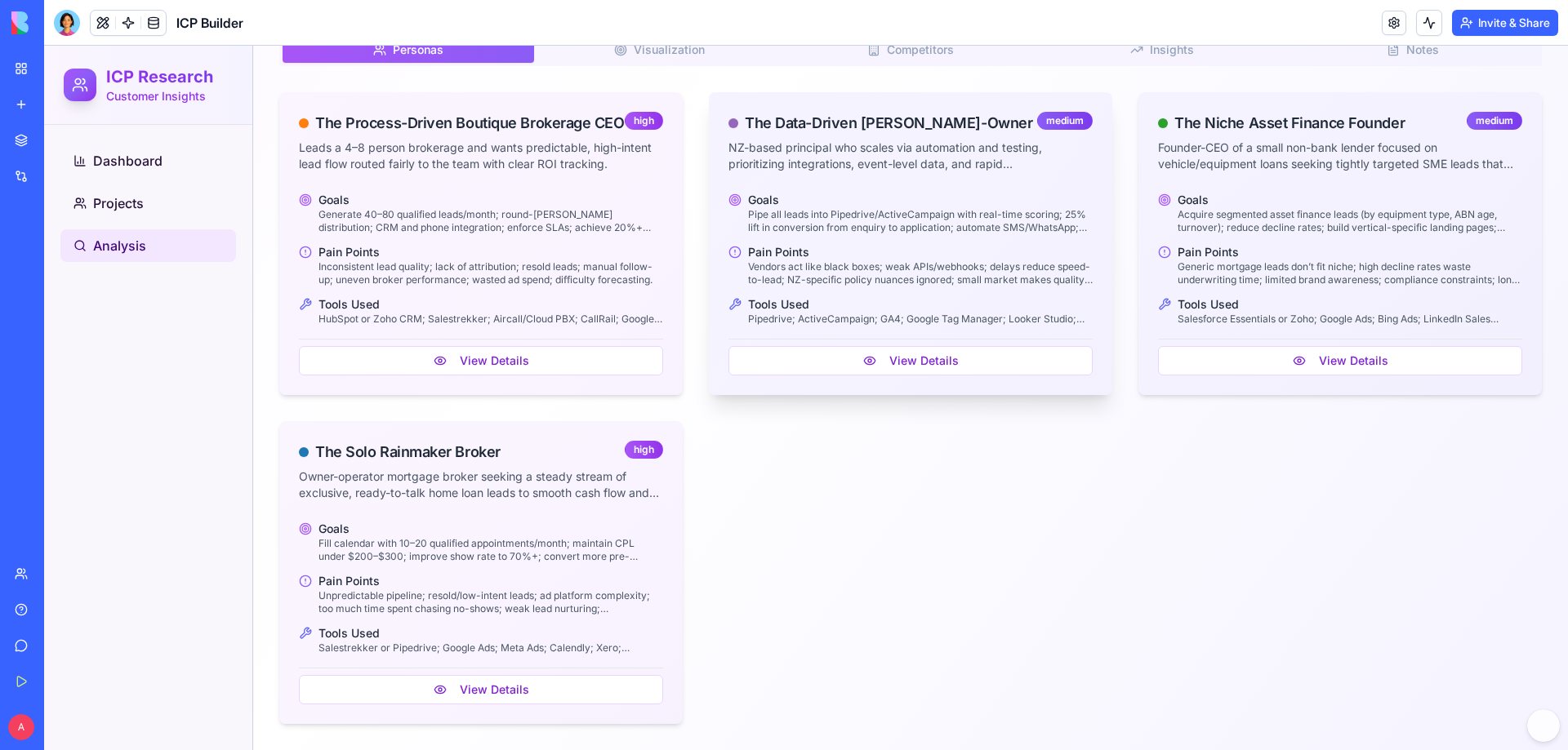
click at [852, 176] on div "The Data-Driven Kiwi Broker-Owner medium NZ-based principal who scales via auto…" at bounding box center [911, 142] width 404 height 99
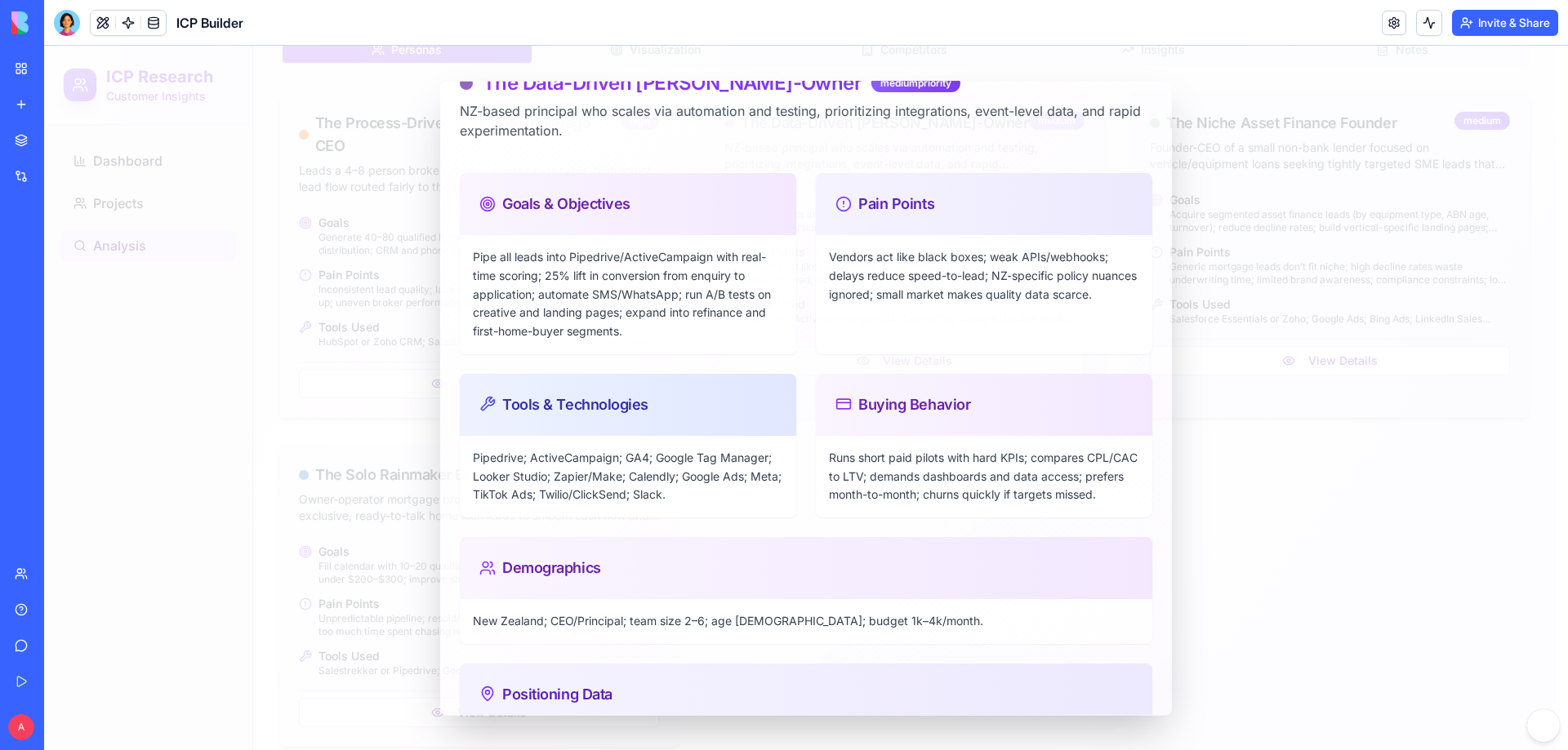
scroll to position [0, 0]
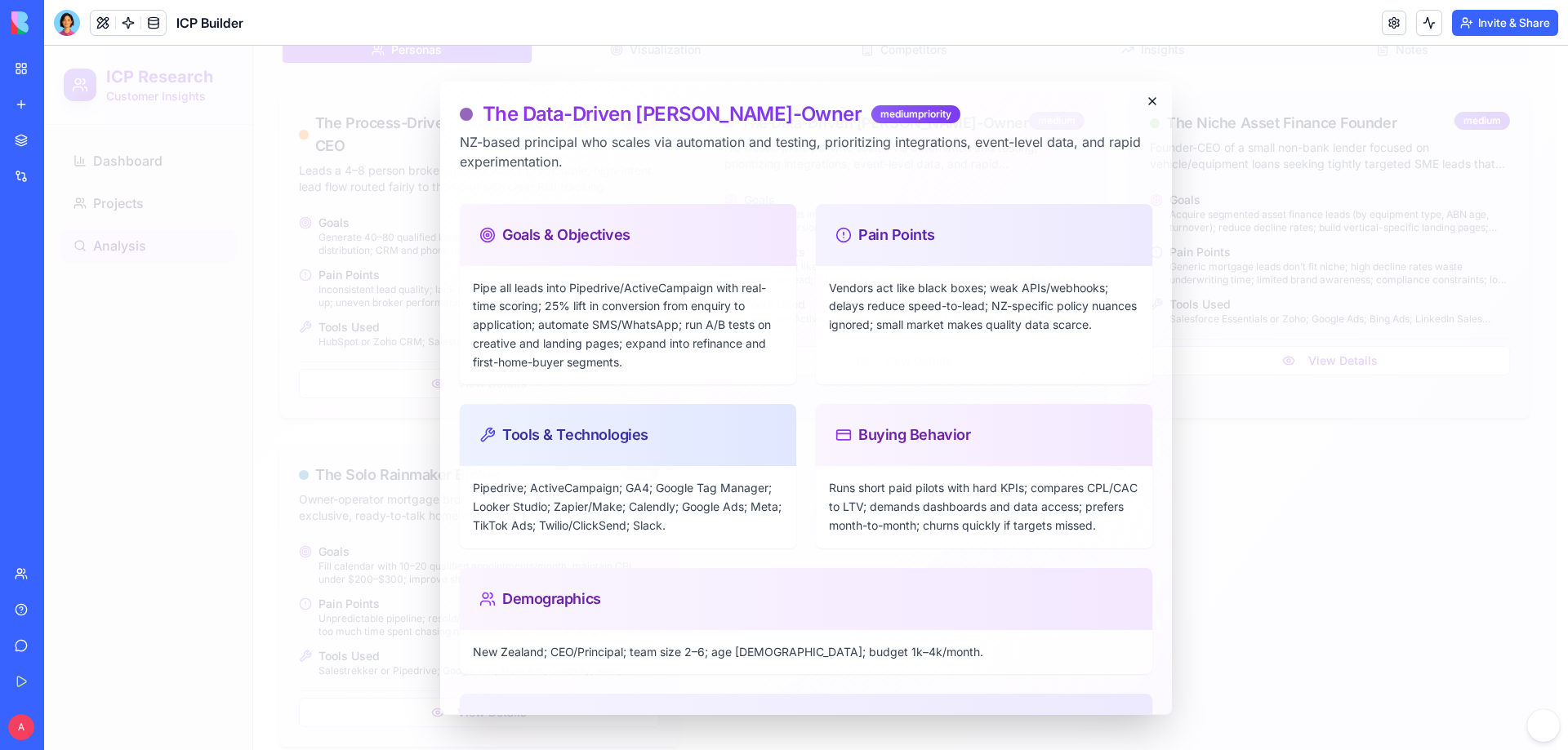
click at [1045, 96] on icon "button" at bounding box center [1152, 100] width 13 height 13
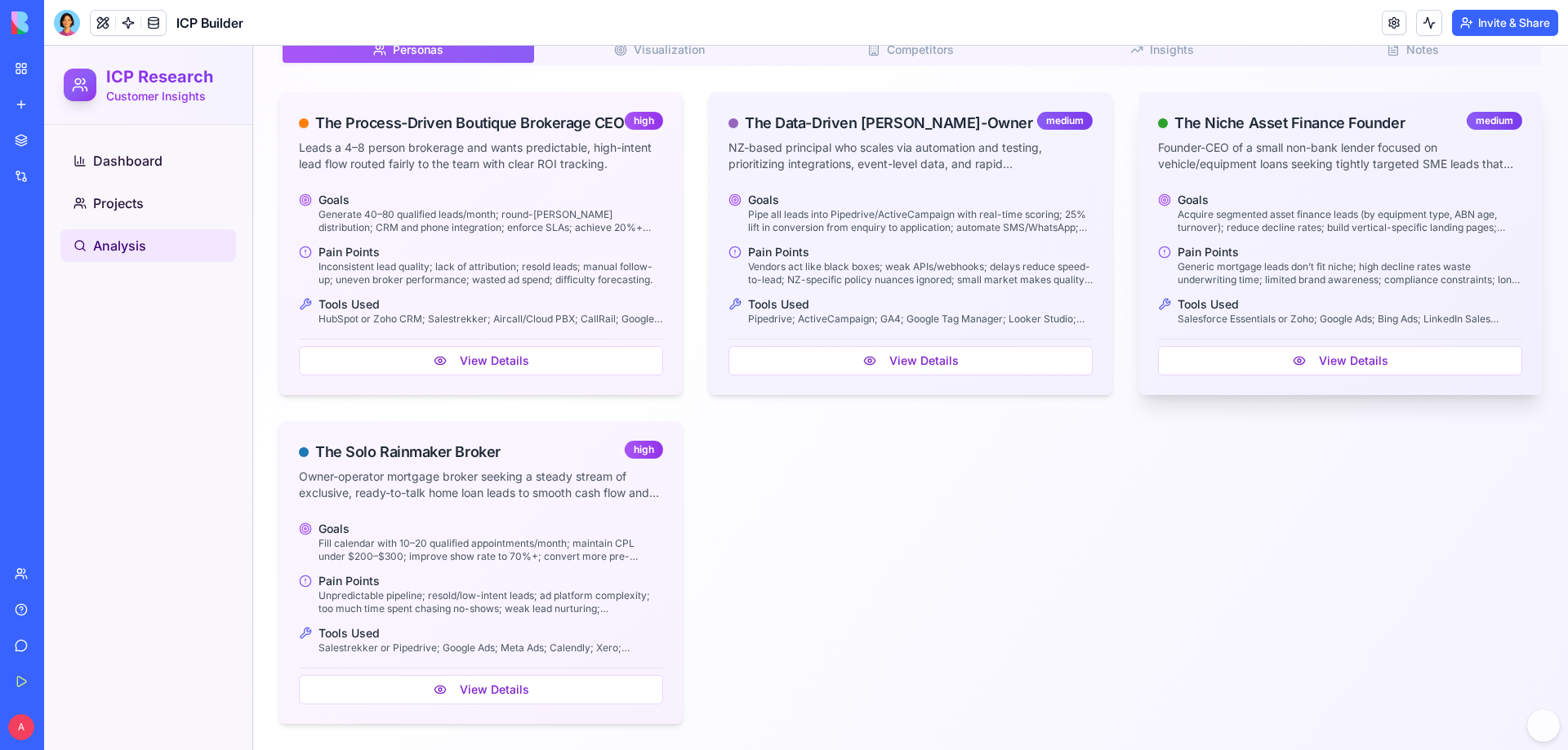
click at [1045, 209] on p "Acquire segmented asset finance leads (by equipment type, ABN age, turnover); r…" at bounding box center [1349, 222] width 345 height 26
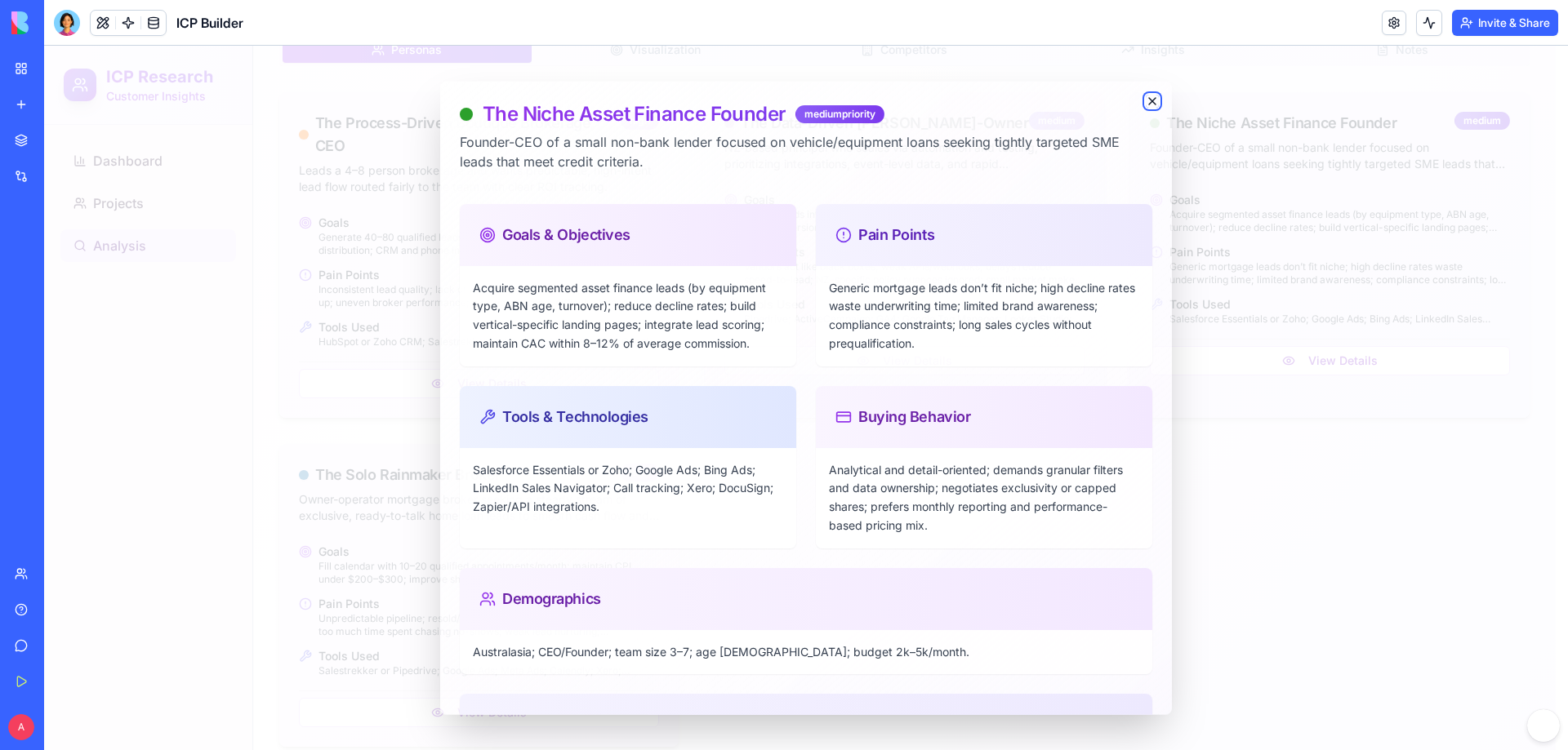
click at [1045, 103] on icon "button" at bounding box center [1152, 100] width 13 height 13
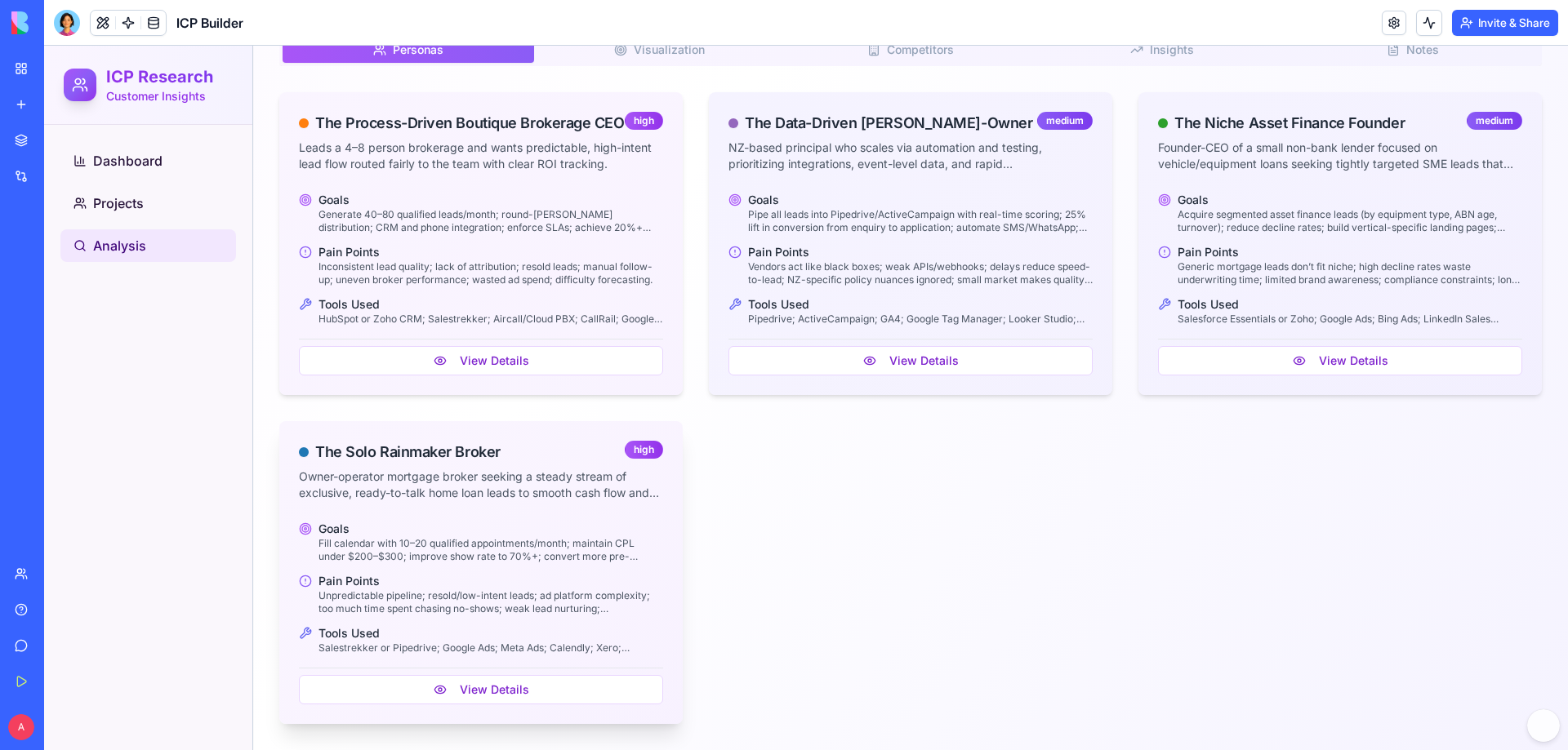
click at [429, 455] on h4 "Goals" at bounding box center [490, 528] width 345 height 16
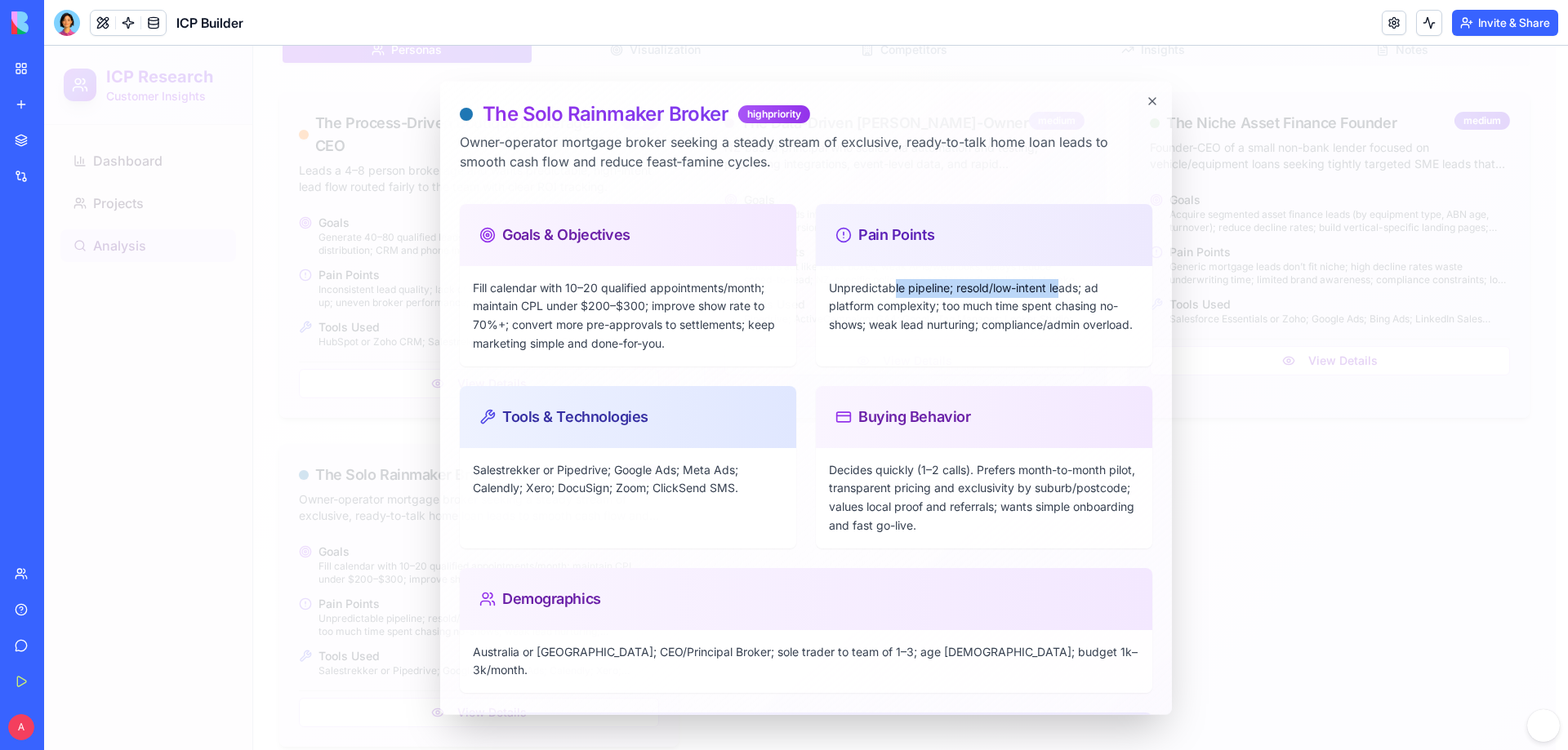
drag, startPoint x: 989, startPoint y: 292, endPoint x: 1058, endPoint y: 295, distance: 69.1
click at [1045, 295] on p "Unpredictable pipeline; resold/low-intent leads; ad platform complexity; too mu…" at bounding box center [984, 306] width 311 height 55
drag, startPoint x: 852, startPoint y: 317, endPoint x: 984, endPoint y: 312, distance: 132.1
click at [874, 314] on p "Unpredictable pipeline; resold/low-intent leads; ad platform complexity; too mu…" at bounding box center [984, 306] width 311 height 55
click at [1034, 334] on p "Unpredictable pipeline; resold/low-intent leads; ad platform complexity; too mu…" at bounding box center [984, 306] width 311 height 55
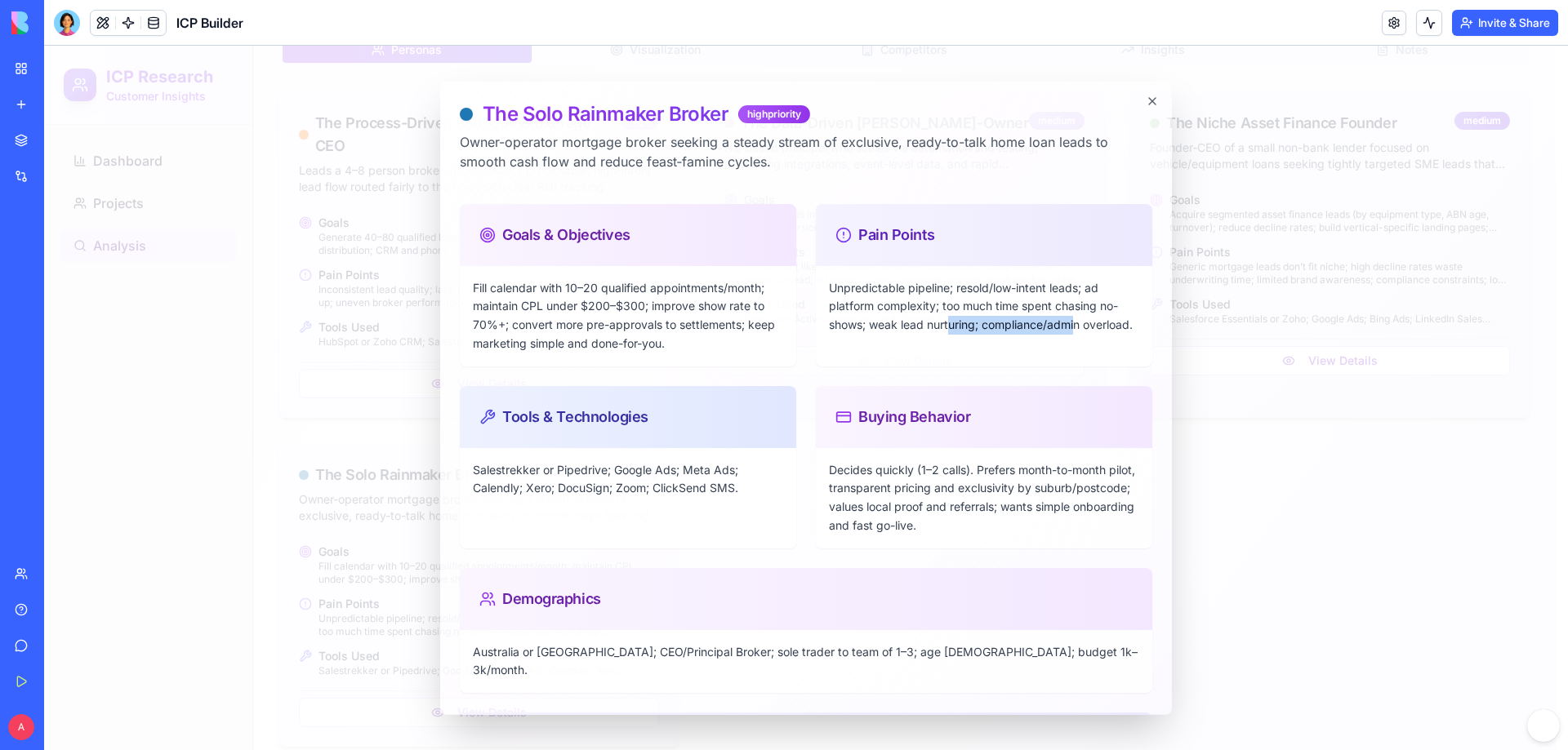
drag, startPoint x: 947, startPoint y: 317, endPoint x: 1071, endPoint y: 317, distance: 124.0
click at [1045, 317] on p "Unpredictable pipeline; resold/low-intent leads; ad platform complexity; too mu…" at bounding box center [984, 306] width 311 height 55
drag, startPoint x: 656, startPoint y: 160, endPoint x: 807, endPoint y: 176, distance: 151.8
click at [807, 176] on div "The Solo Rainmaker Broker high priority Owner-operator mortgage broker seeking …" at bounding box center [807, 145] width 693 height 90
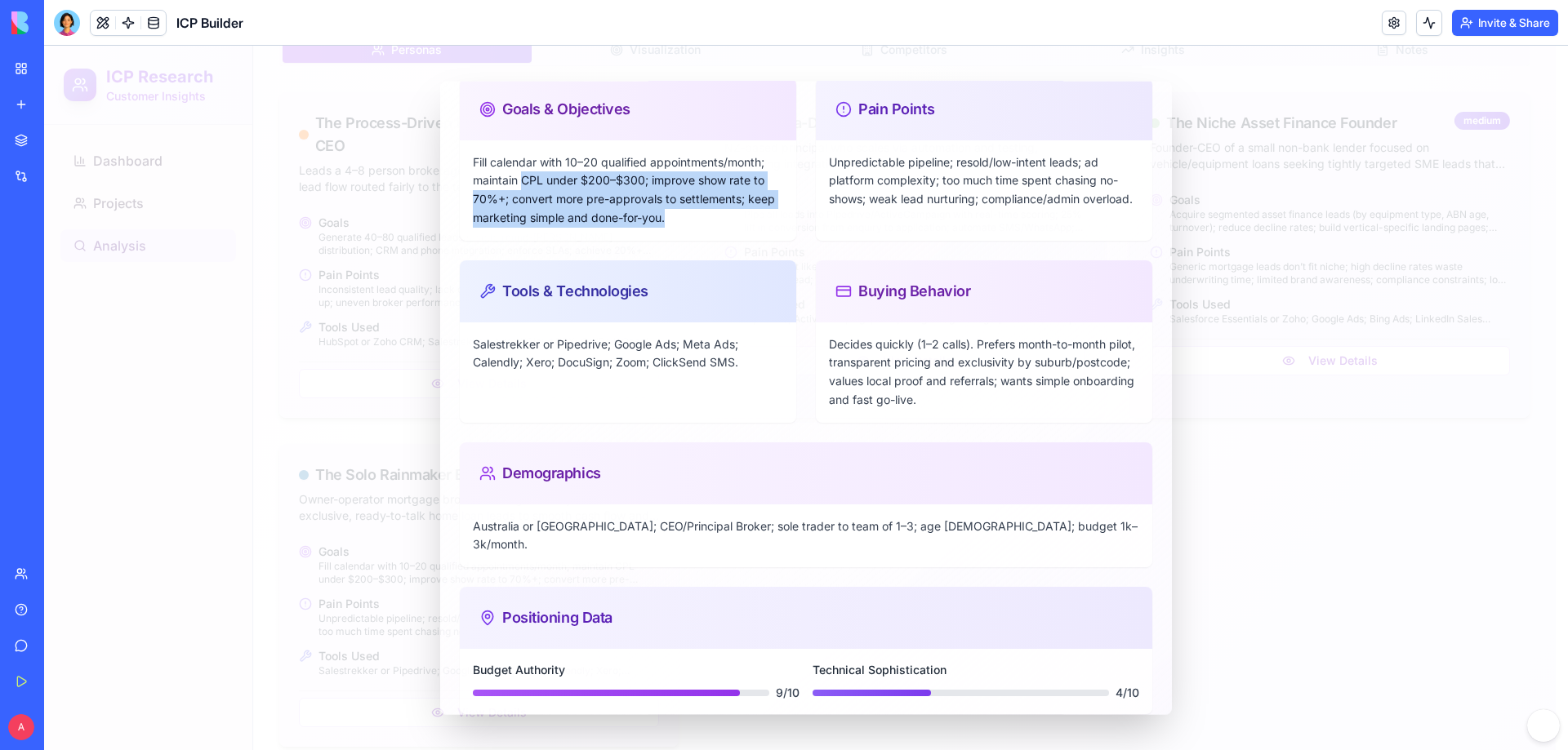
drag, startPoint x: 523, startPoint y: 182, endPoint x: 746, endPoint y: 211, distance: 224.9
click at [746, 211] on p "Fill calendar with 10–20 qualified appointments/month; maintain CPL under $200–…" at bounding box center [628, 190] width 311 height 74
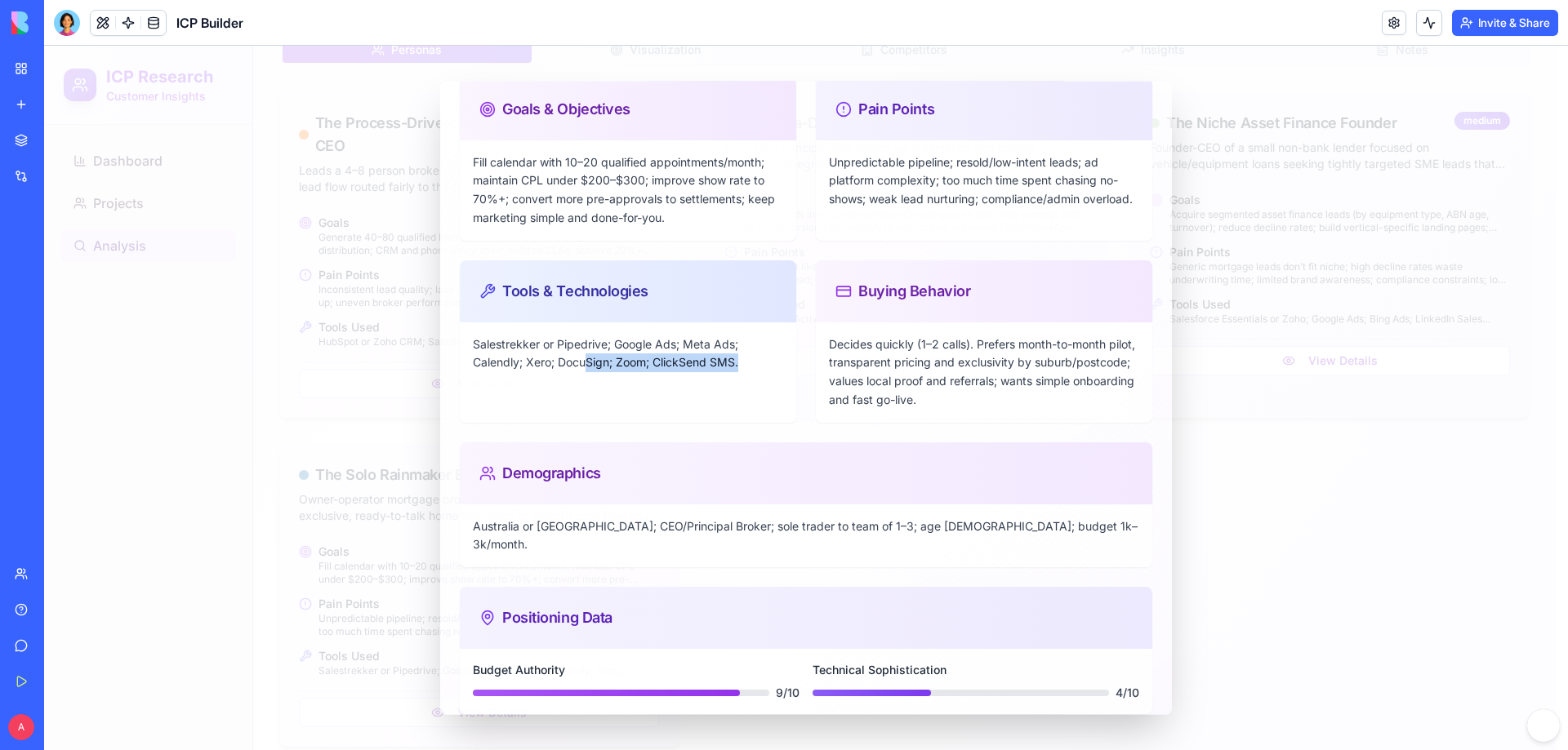
drag, startPoint x: 588, startPoint y: 361, endPoint x: 774, endPoint y: 359, distance: 186.0
click at [774, 359] on p "Salestrekker or Pipedrive; Google Ads; Meta Ads; Calendly; Xero; DocuSign; Zoom…" at bounding box center [628, 354] width 311 height 38
click at [701, 409] on div "Tools & Technologies Salestrekker or Pipedrive; Google Ads; Meta Ads; Calendly;…" at bounding box center [628, 341] width 336 height 162
click at [566, 455] on div "Positioning Data" at bounding box center [807, 618] width 653 height 23
click at [563, 455] on h4 "Budget Authority" at bounding box center [637, 669] width 327 height 16
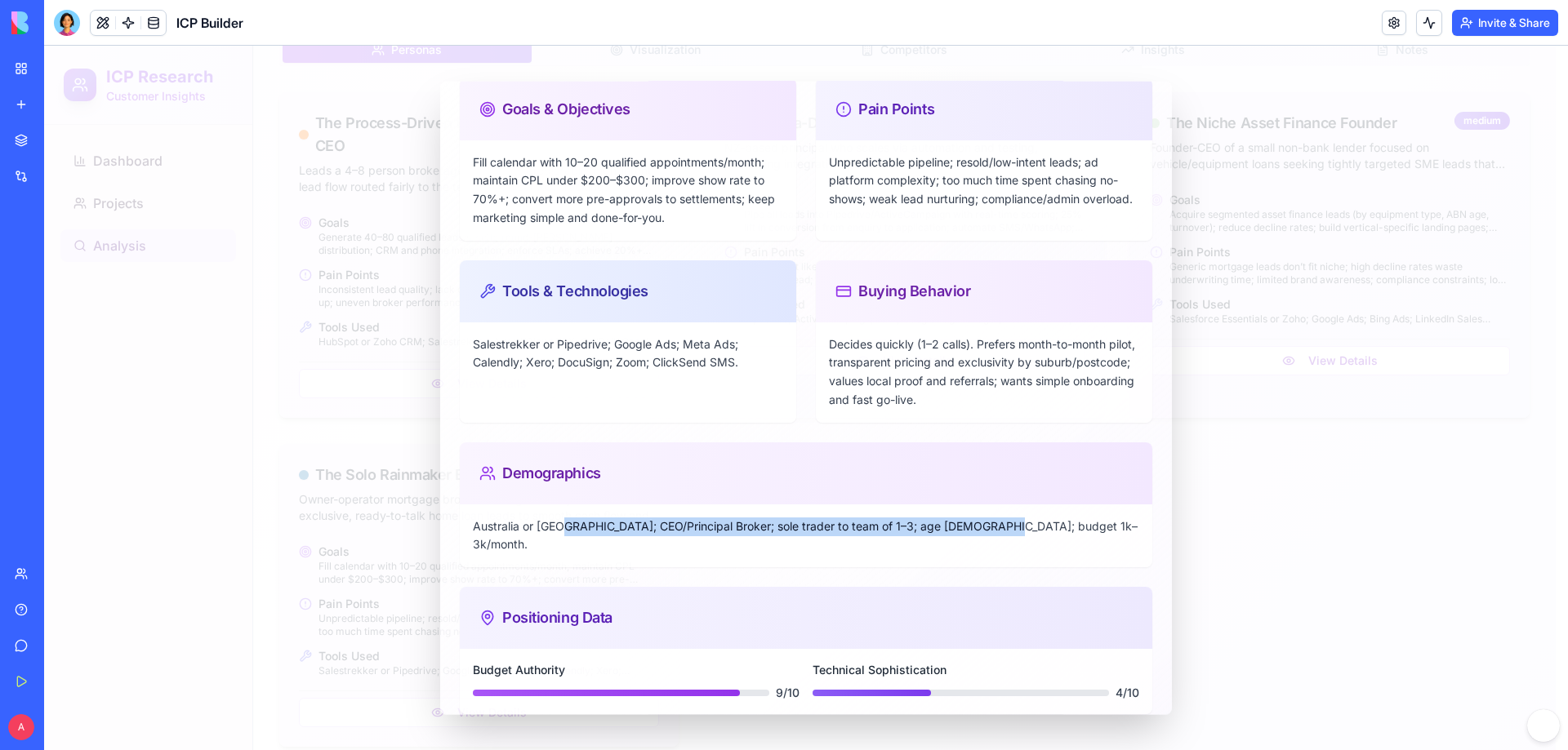
drag, startPoint x: 559, startPoint y: 525, endPoint x: 1011, endPoint y: 530, distance: 452.0
click at [1011, 455] on p "Australia or [GEOGRAPHIC_DATA]; CEO/Principal Broker; sole trader to team of 1–…" at bounding box center [807, 536] width 667 height 38
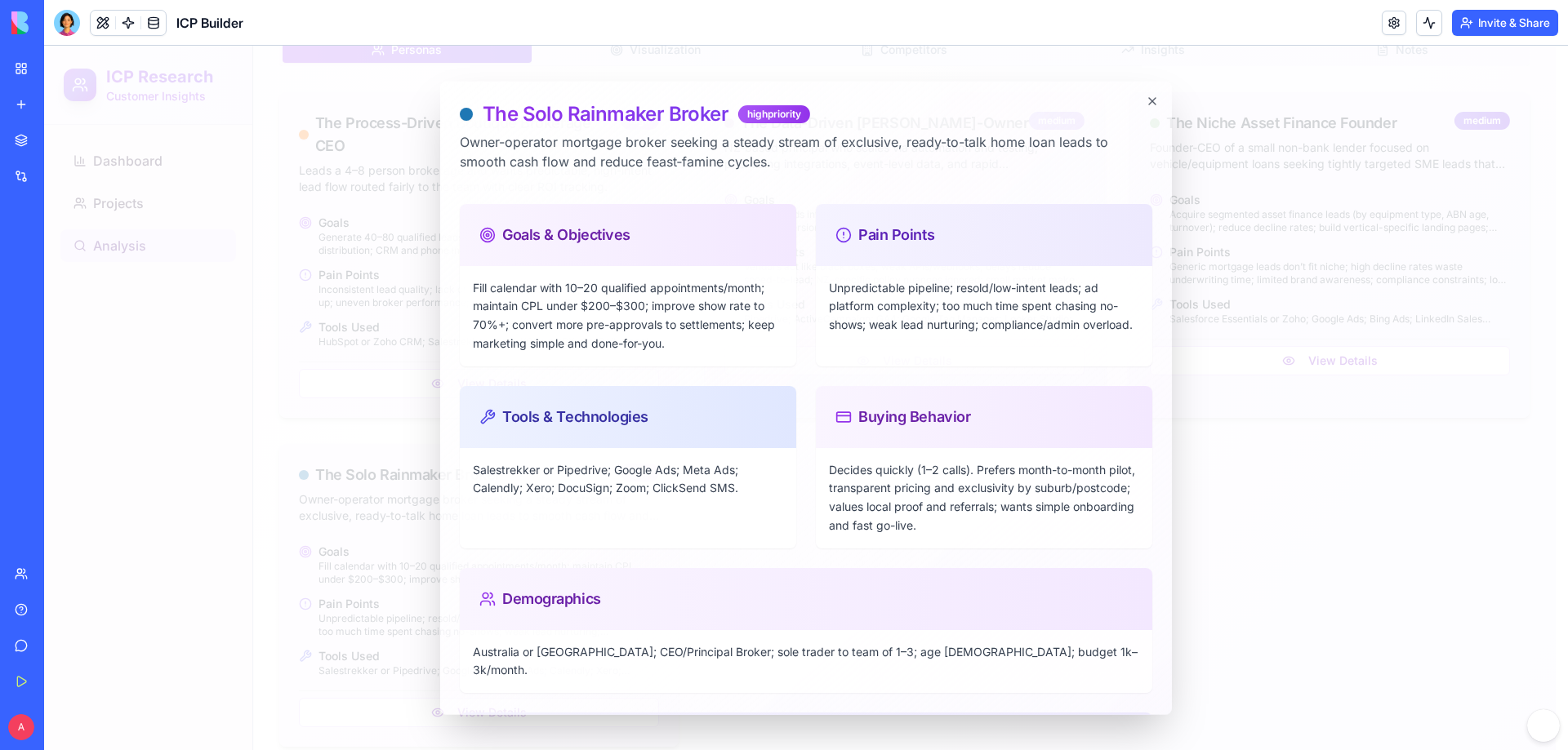
drag, startPoint x: 1132, startPoint y: 93, endPoint x: 1127, endPoint y: 203, distance: 110.1
click at [1045, 94] on div "The Solo Rainmaker Broker high priority Owner-operator mortgage broker seeking …" at bounding box center [806, 398] width 731 height 635
click at [1045, 102] on icon "button" at bounding box center [1152, 100] width 13 height 13
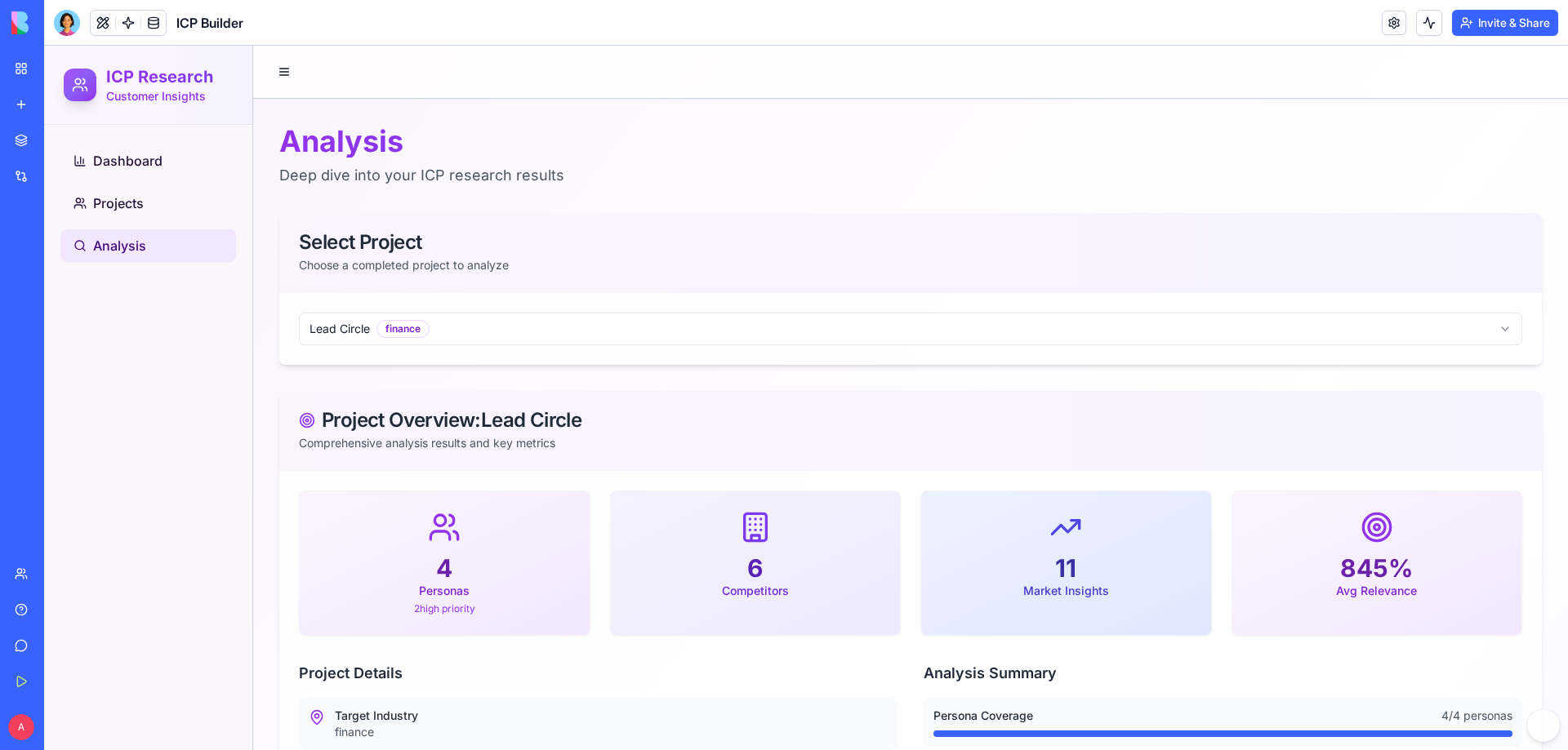
click at [1045, 24] on button "Invite & Share" at bounding box center [1505, 23] width 106 height 26
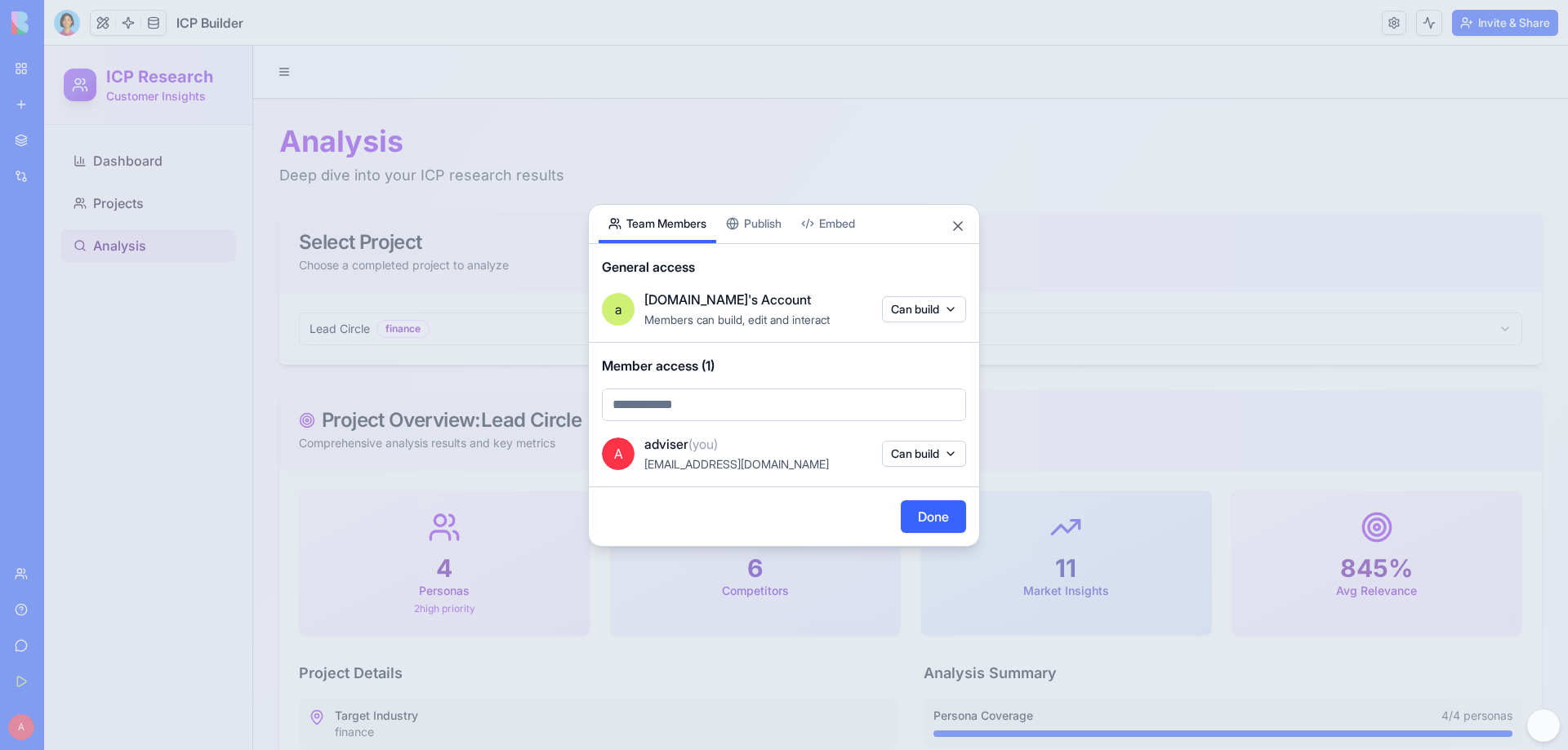
click at [945, 444] on button "Can build" at bounding box center [924, 454] width 85 height 26
click at [945, 444] on div at bounding box center [784, 375] width 1568 height 750
click at [780, 226] on div "Share App Team Members Publish Embed General access a [DOMAIN_NAME]'s Account M…" at bounding box center [784, 375] width 392 height 343
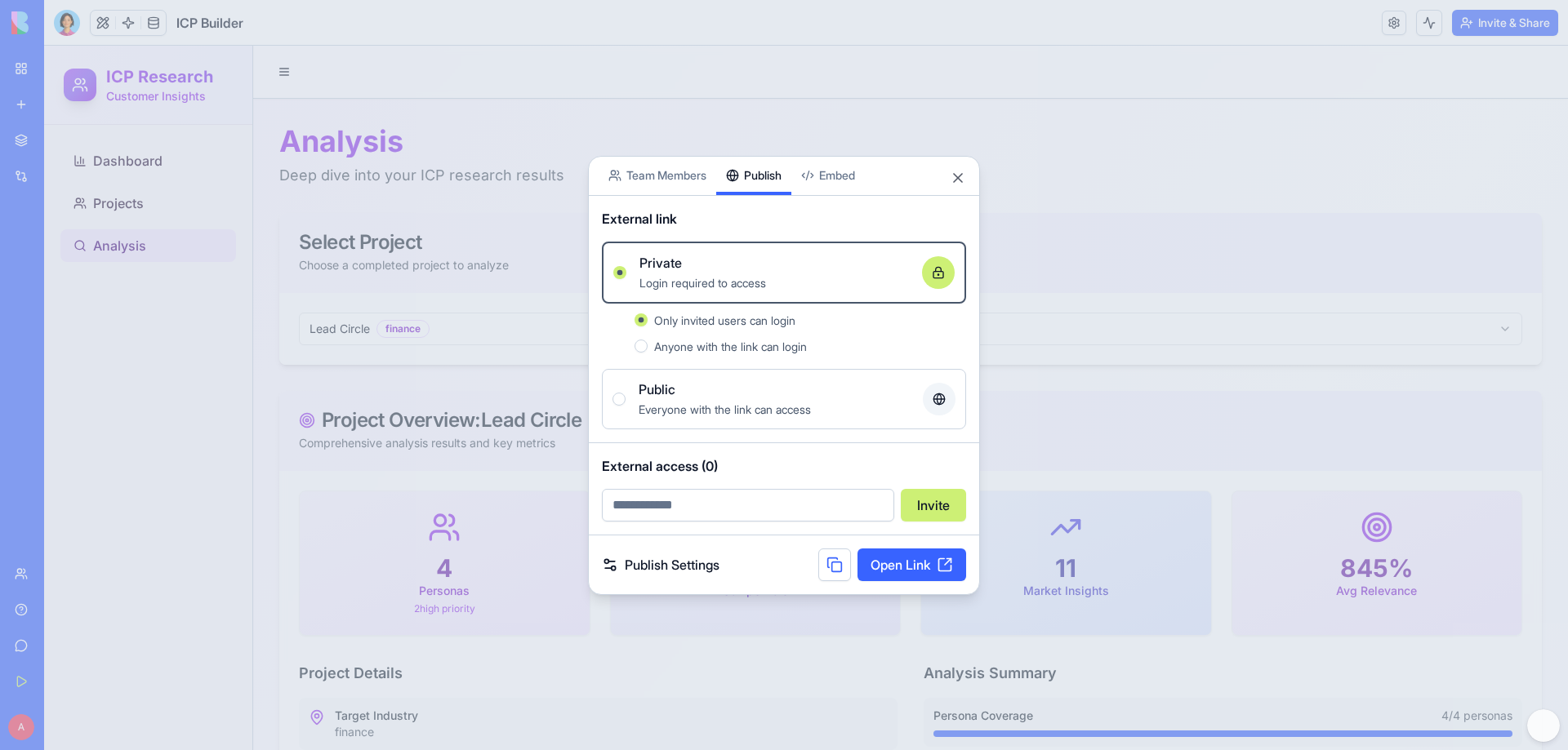
click at [736, 348] on span "Anyone with the link can login" at bounding box center [730, 346] width 153 height 14
click at [648, 348] on button "Anyone with the link can login" at bounding box center [641, 346] width 13 height 13
click at [626, 272] on div "Private Login required to access" at bounding box center [784, 273] width 342 height 39
click at [626, 272] on button "Private Login required to access" at bounding box center [620, 273] width 13 height 13
click at [622, 399] on button "Public Everyone with the link can access" at bounding box center [619, 399] width 13 height 13
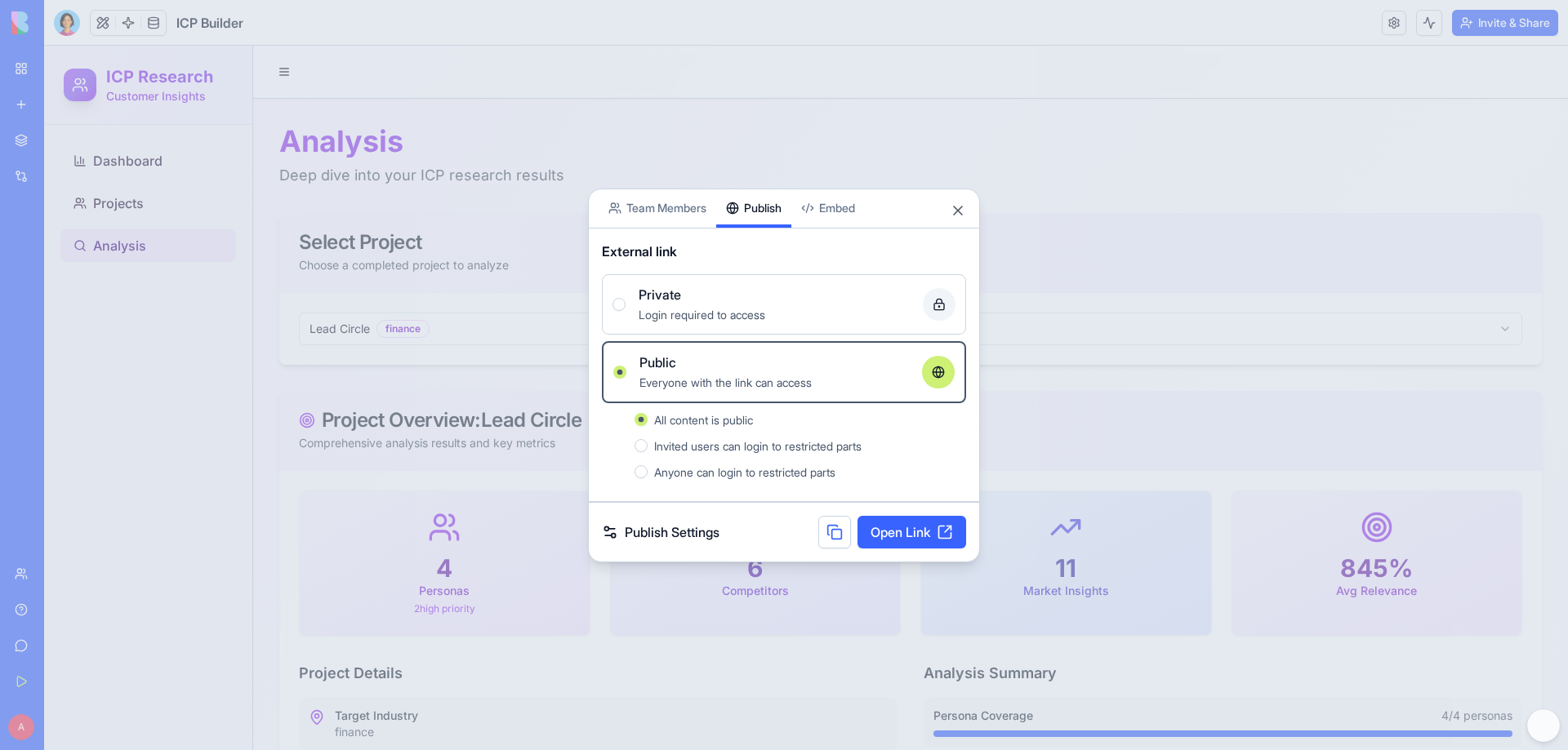
click at [612, 301] on label "Private Login required to access" at bounding box center [784, 304] width 364 height 60
click at [612, 301] on button "Private Login required to access" at bounding box center [619, 304] width 13 height 13
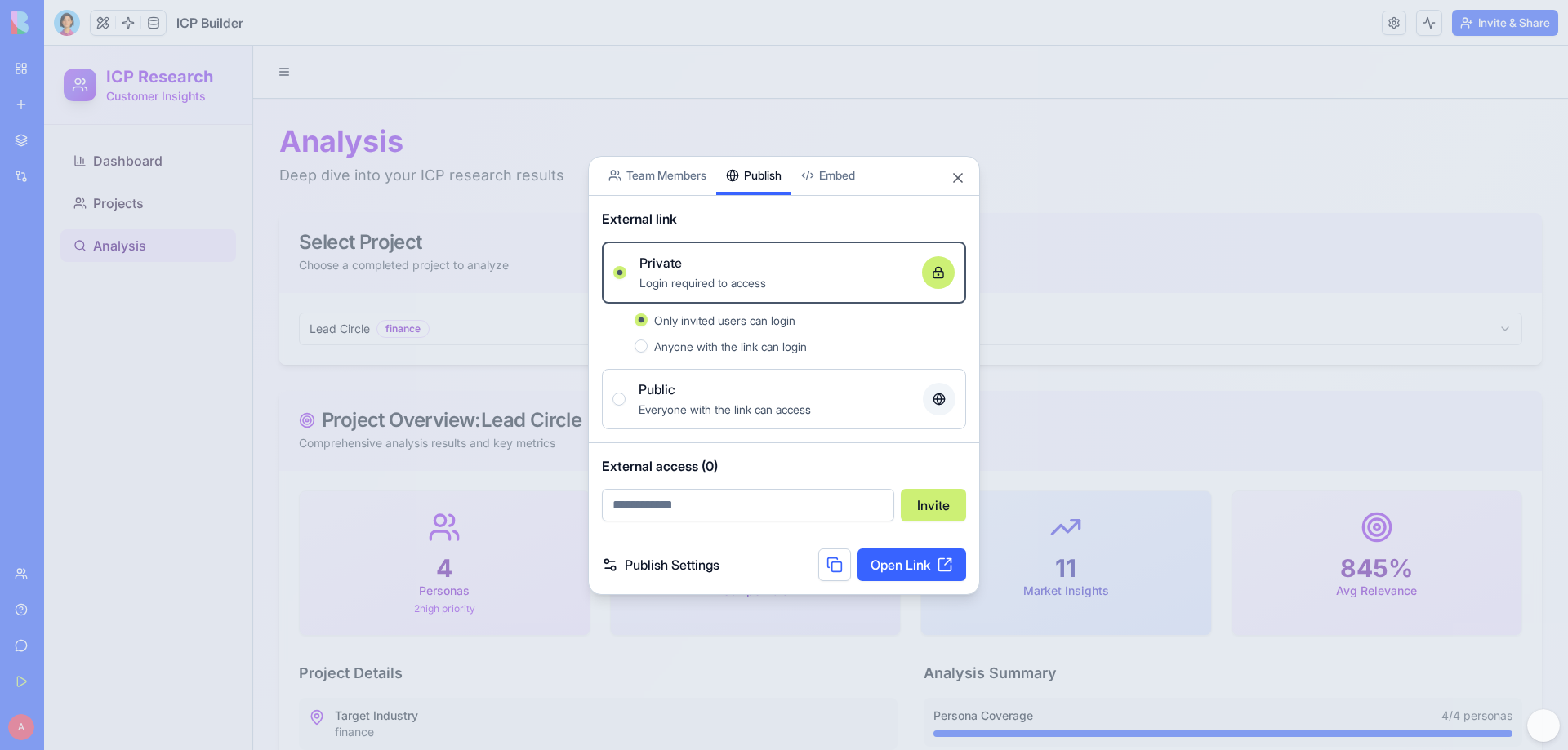
click at [640, 345] on button "Anyone with the link can login" at bounding box center [641, 346] width 13 height 13
click at [888, 455] on link "Open Link" at bounding box center [912, 565] width 109 height 33
click at [891, 455] on link "Open Link" at bounding box center [912, 565] width 109 height 33
click at [851, 173] on body "BETA My Workspace New app Marketplace Integrations Recent Life Insurance Optimi…" at bounding box center [784, 375] width 1568 height 750
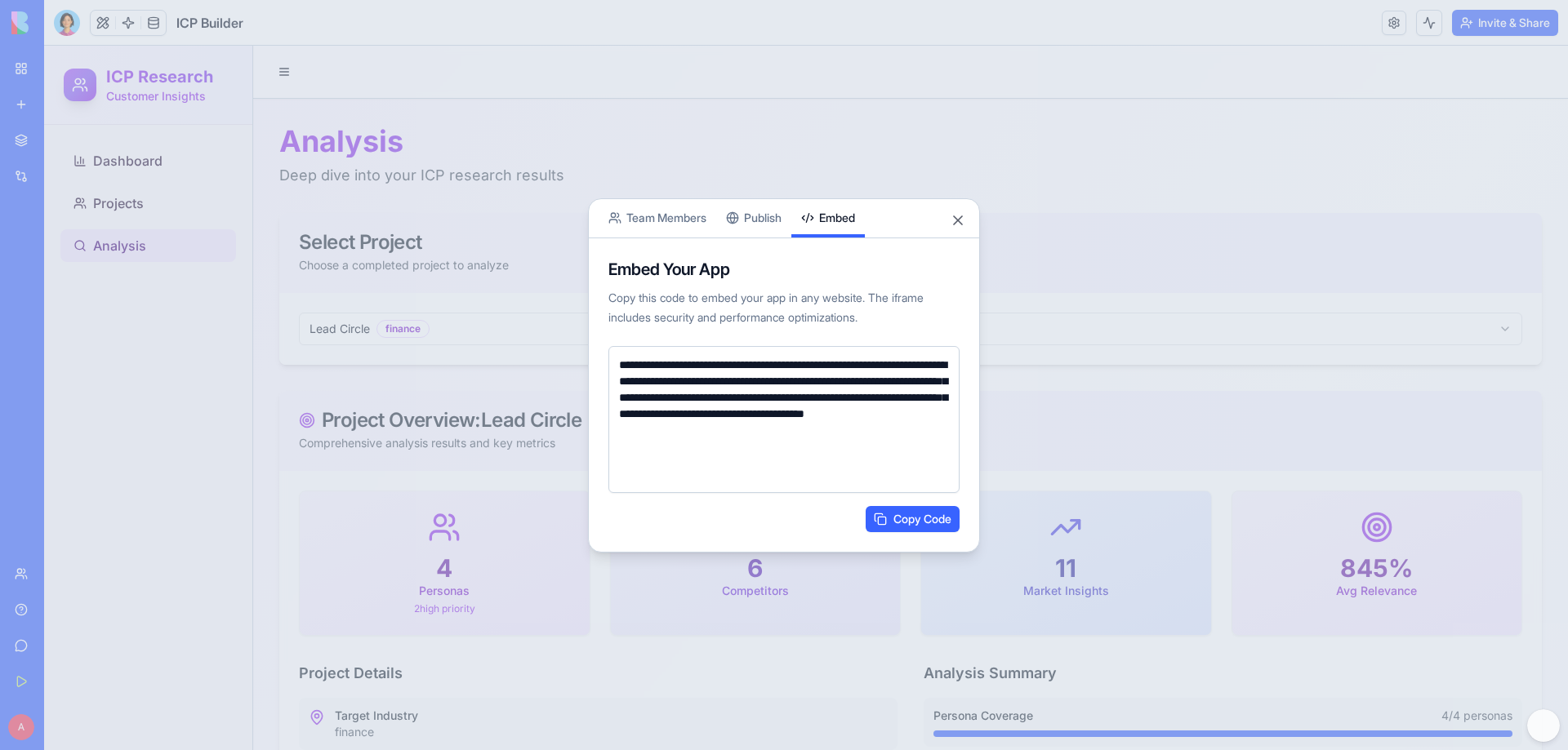
click at [755, 213] on button "Publish" at bounding box center [754, 218] width 75 height 38
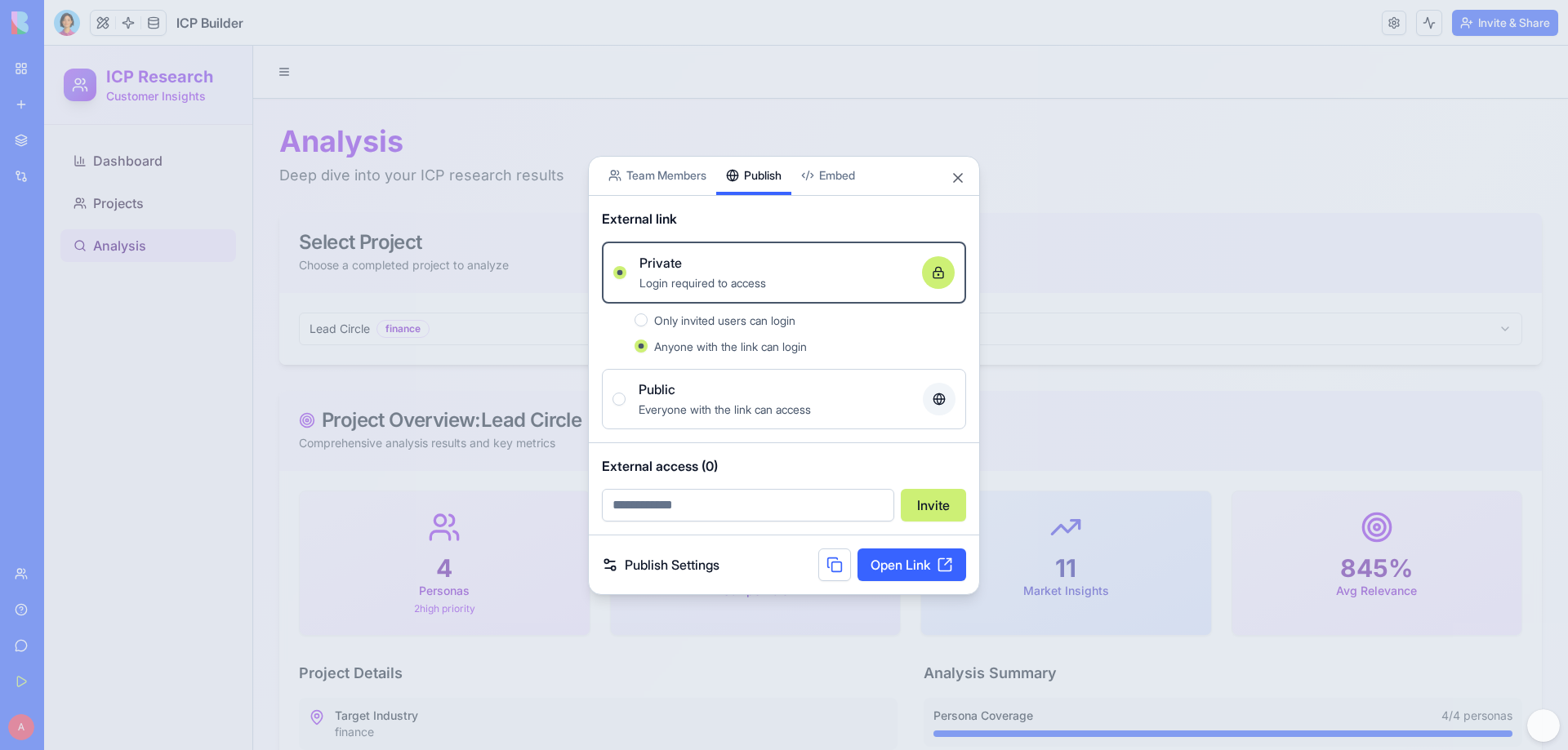
click at [665, 455] on link "Publish Settings" at bounding box center [660, 564] width 117 height 20
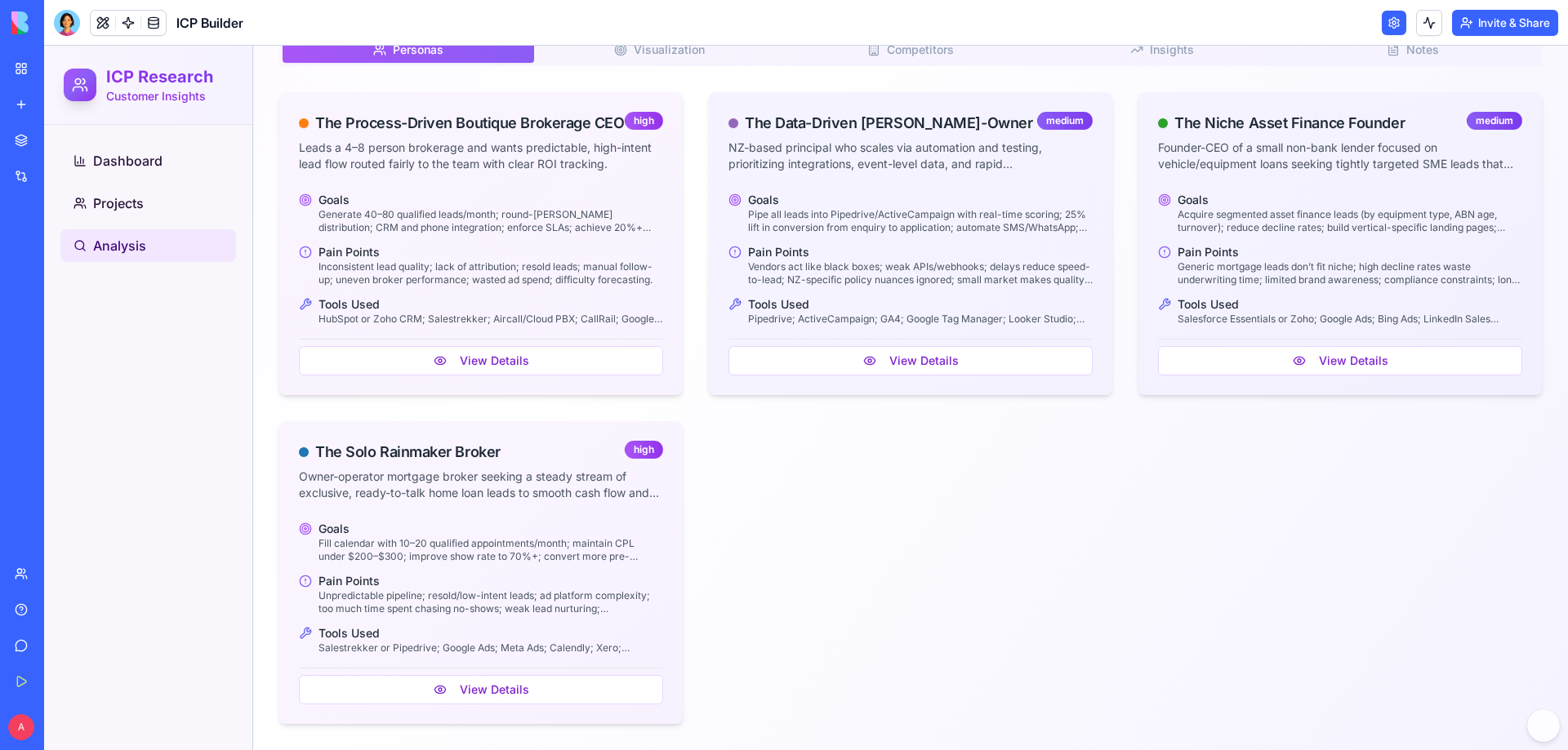
click at [1045, 23] on link at bounding box center [1394, 23] width 24 height 24
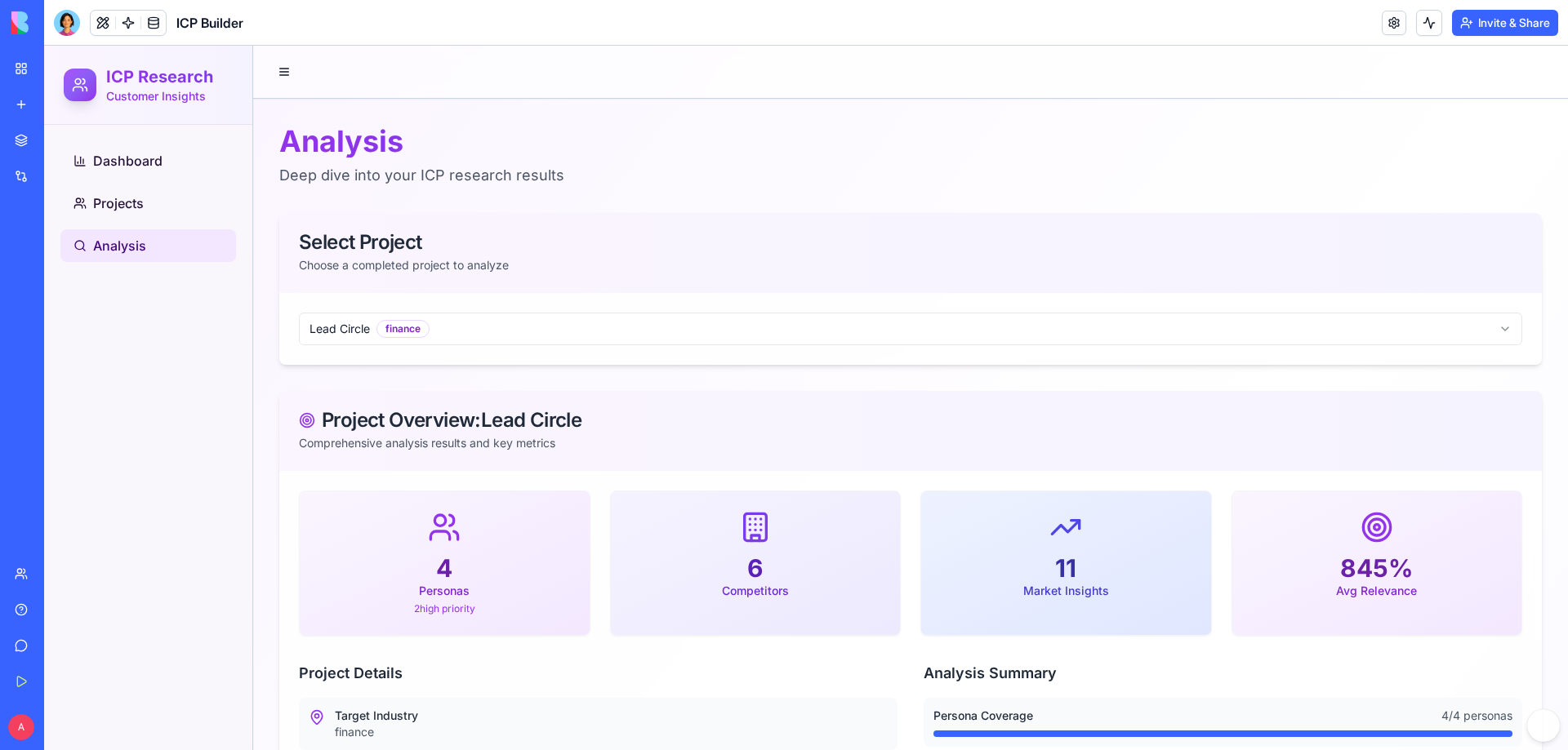
click at [1045, 23] on button "Invite & Share" at bounding box center [1505, 23] width 106 height 26
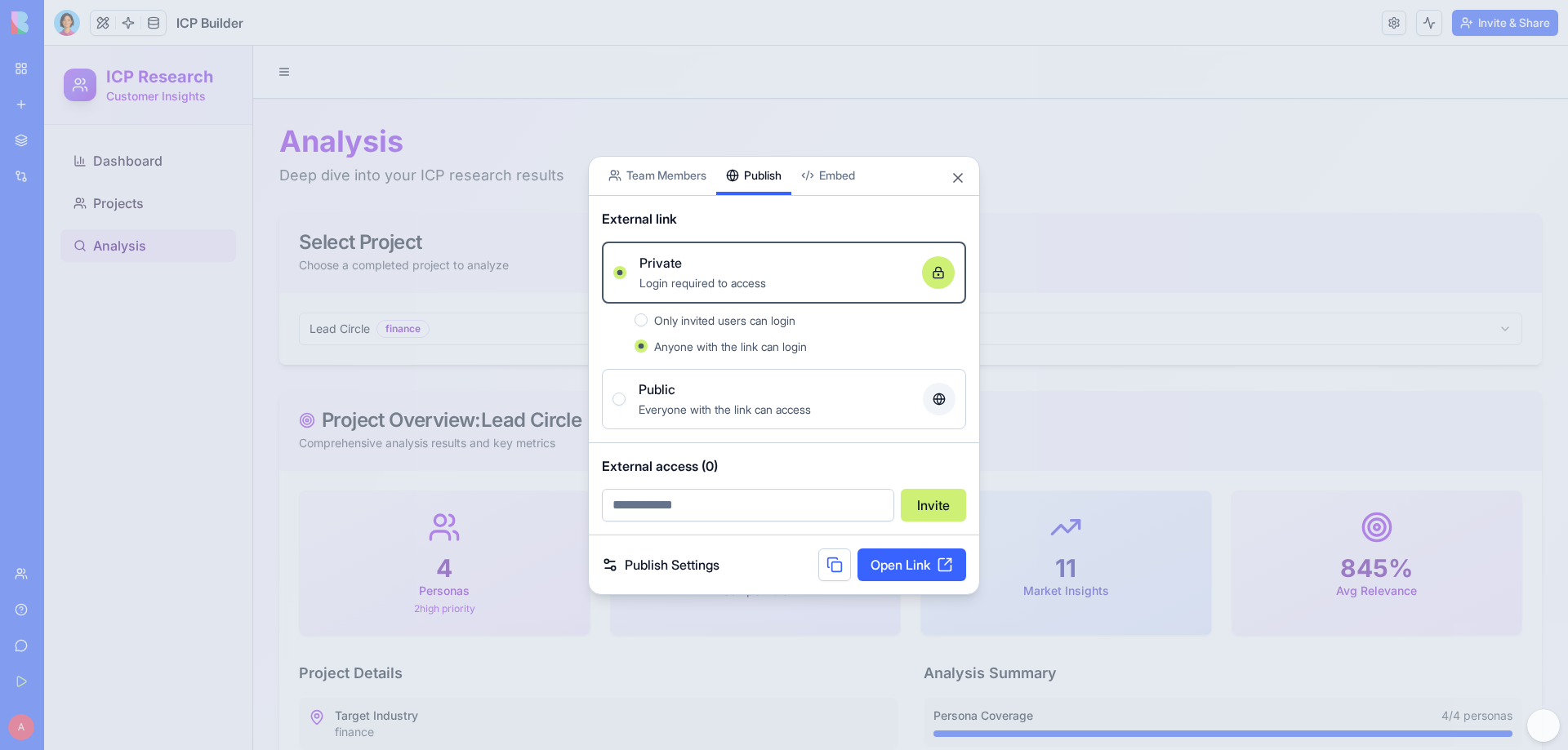
click at [618, 398] on button "Public Everyone with the link can access" at bounding box center [619, 399] width 13 height 13
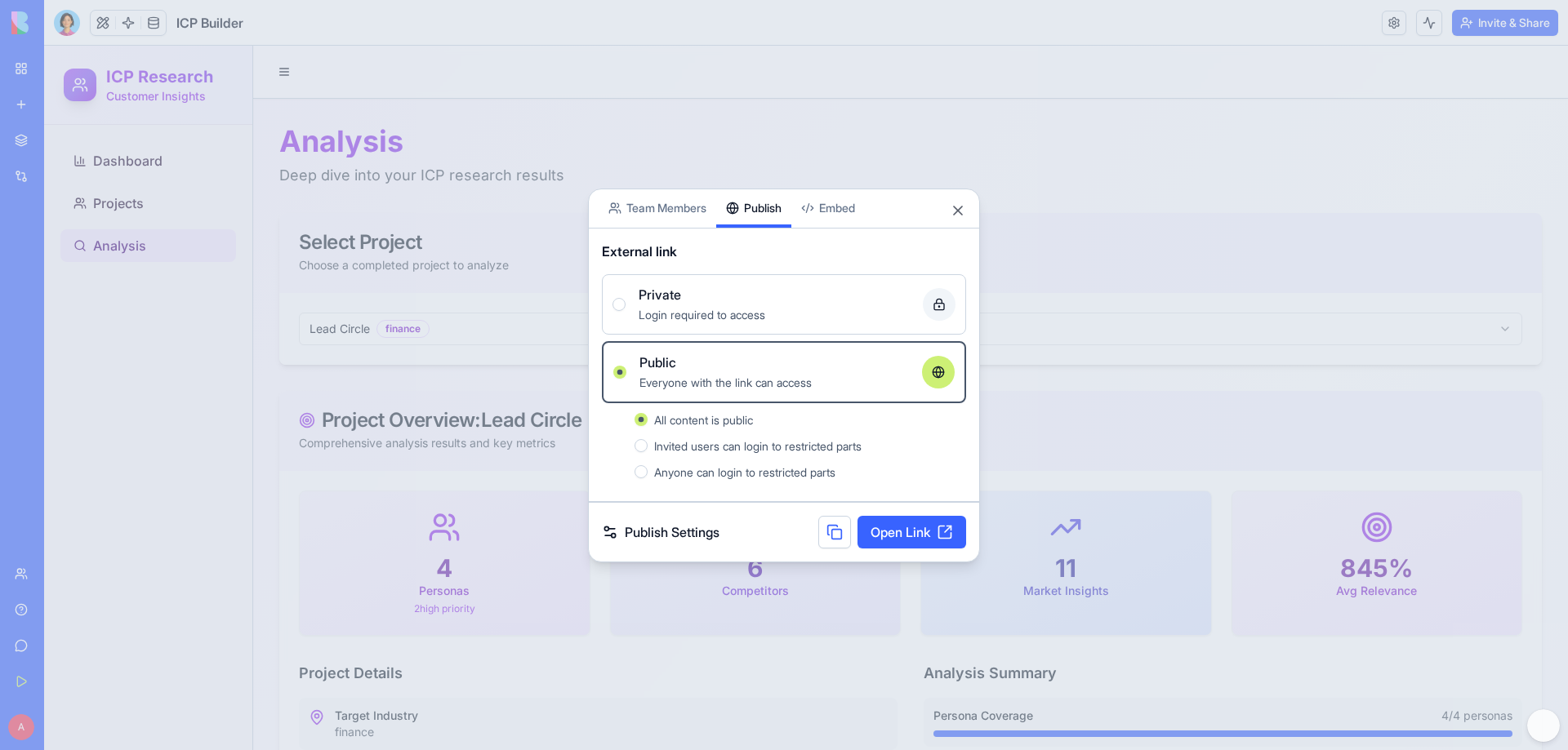
click at [834, 455] on button at bounding box center [835, 532] width 33 height 33
